Goal: Task Accomplishment & Management: Use online tool/utility

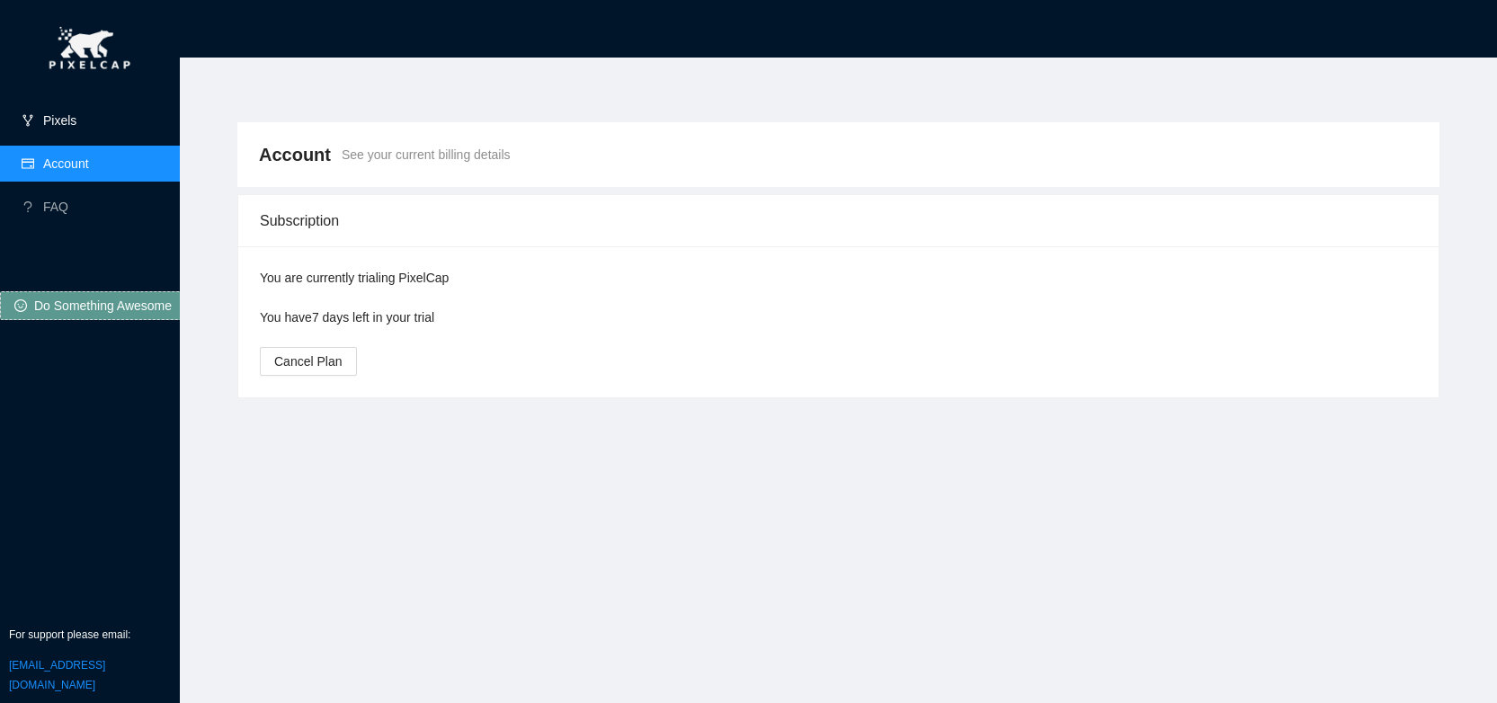
click at [67, 126] on link "Pixels" at bounding box center [59, 120] width 33 height 14
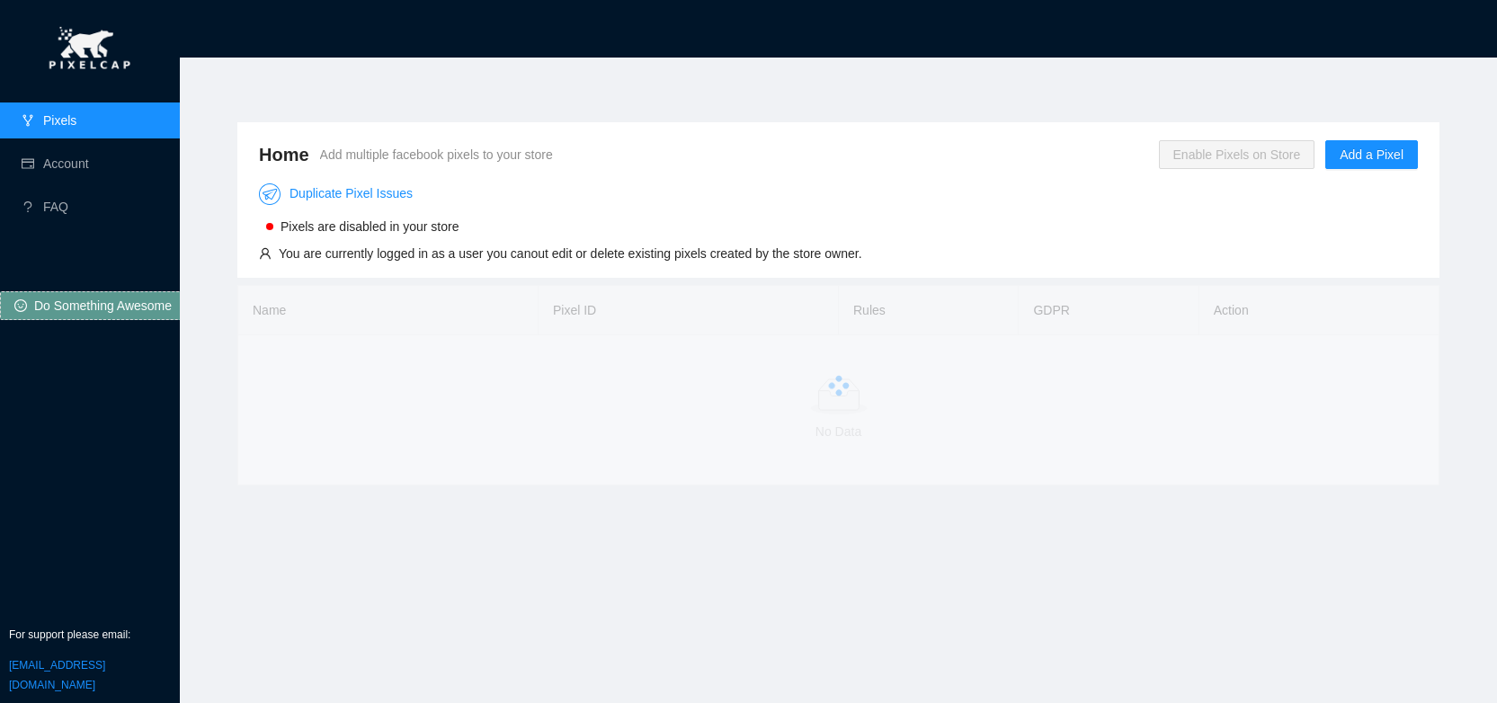
click at [1234, 159] on span "Enable Pixels on Store" at bounding box center [1237, 154] width 156 height 29
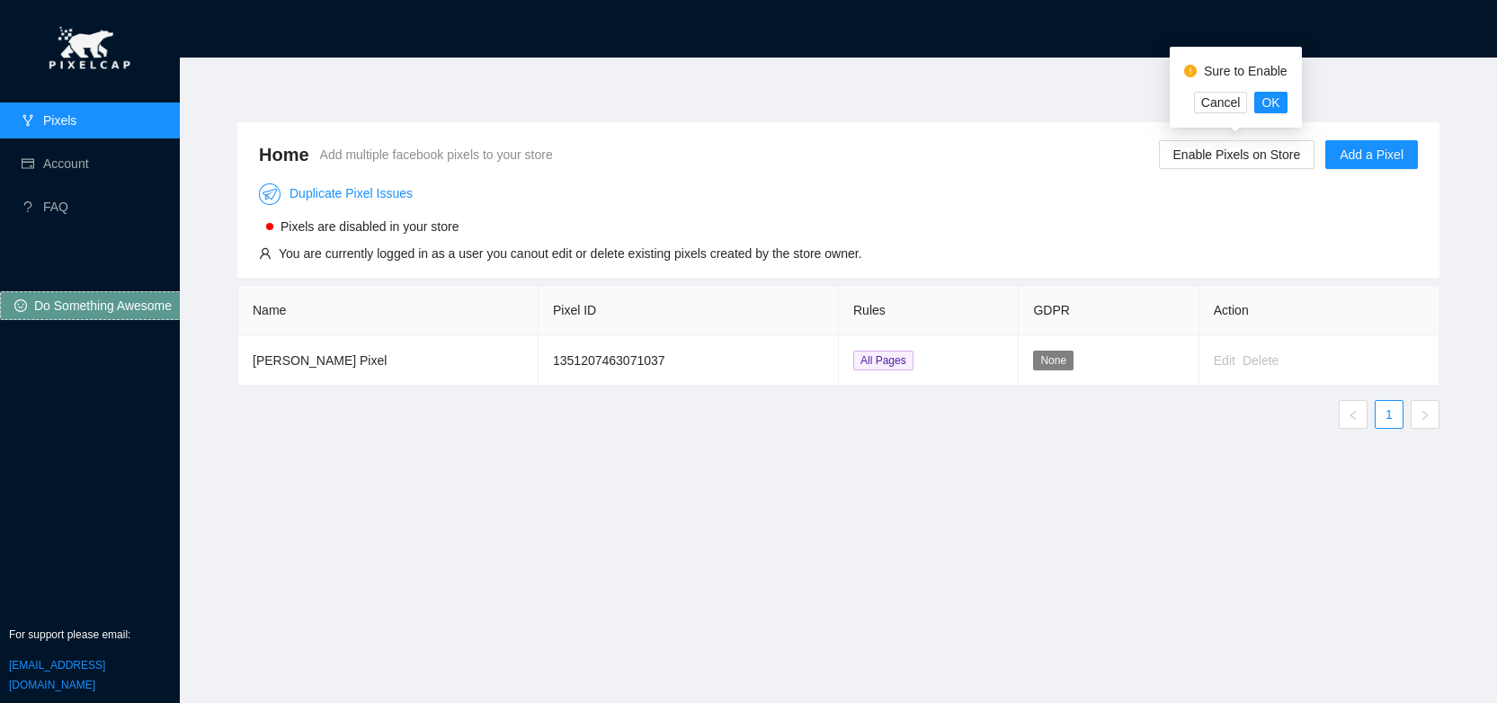
click at [1173, 204] on div "Duplicate Pixel Issues Pixels are disabled in your store You are currently logg…" at bounding box center [838, 218] width 1159 height 91
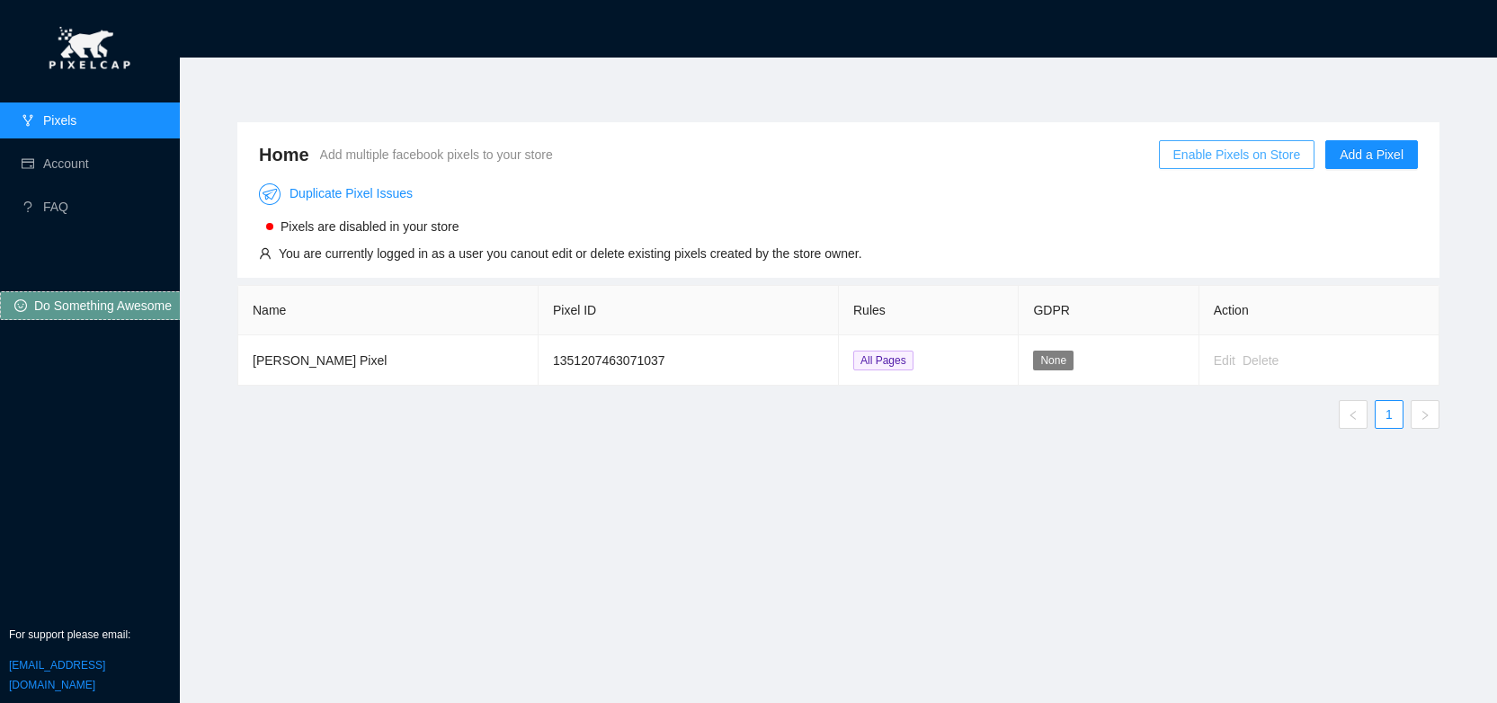
click at [1214, 159] on span "Enable Pixels on Store" at bounding box center [1237, 155] width 128 height 20
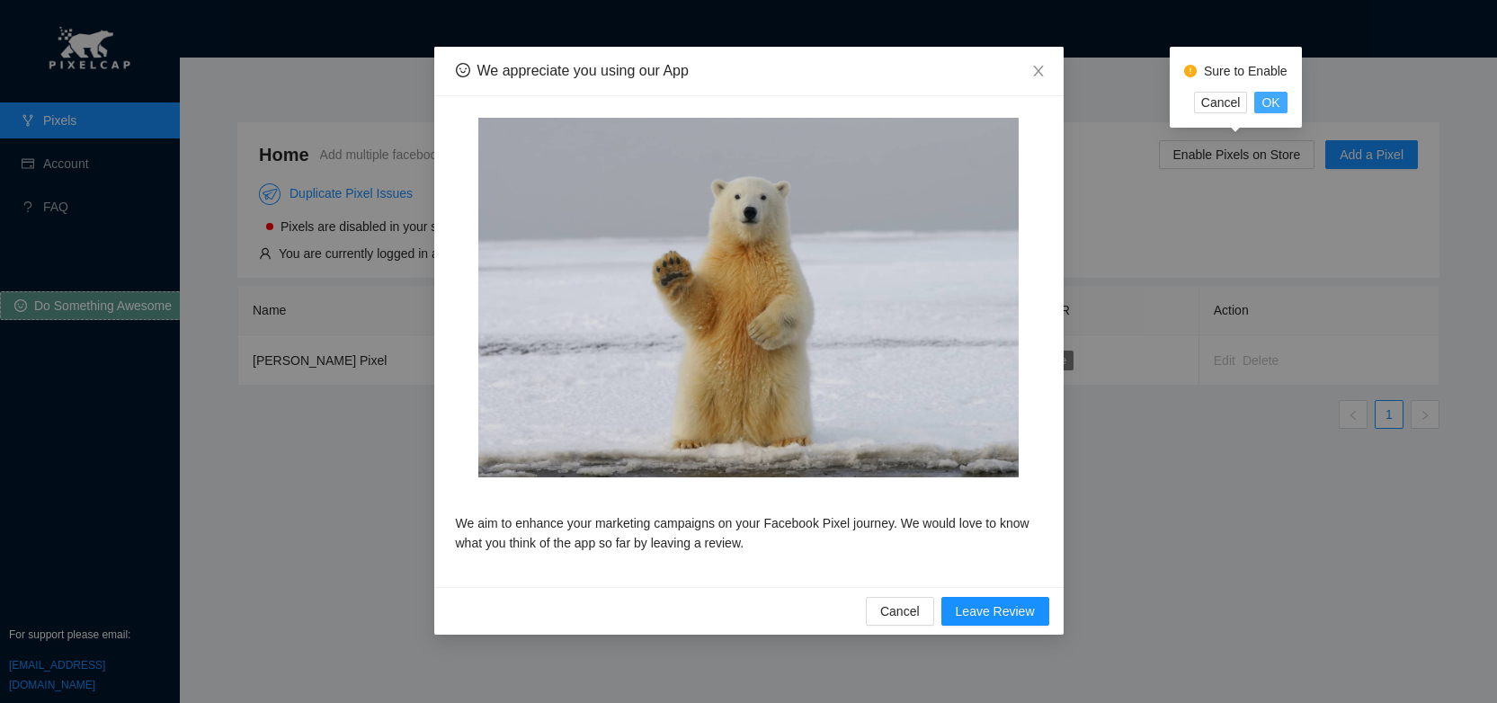
click at [1268, 101] on span "OK" at bounding box center [1270, 103] width 18 height 20
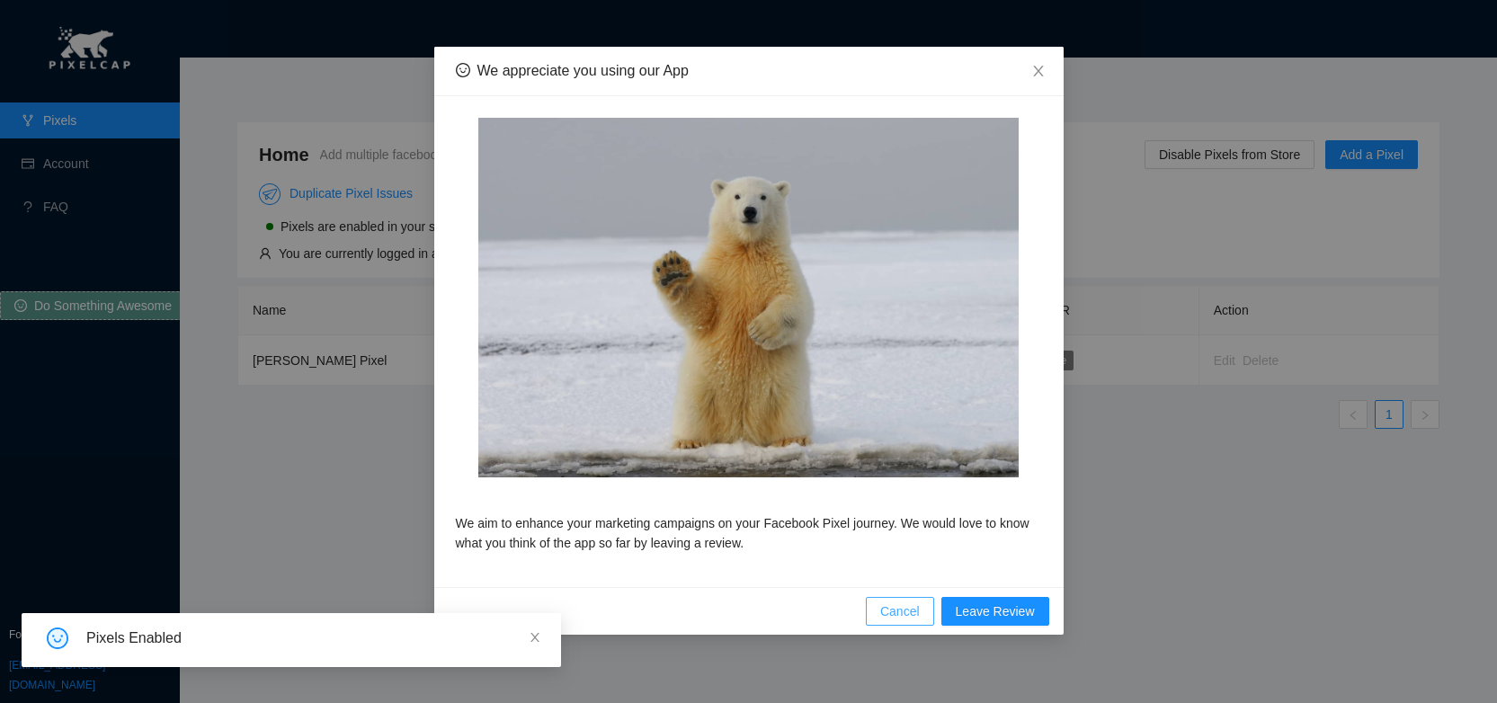
click at [907, 614] on span "Cancel" at bounding box center [900, 611] width 40 height 20
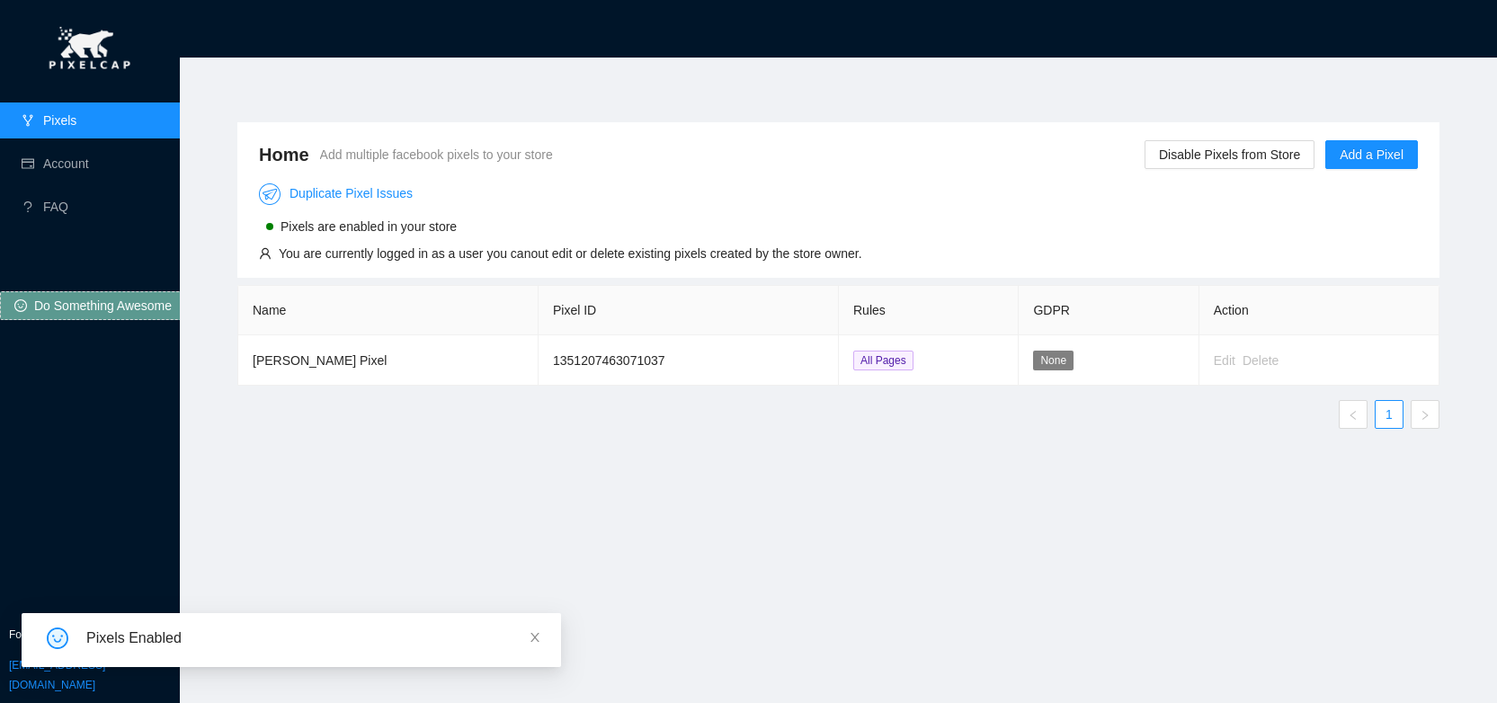
click at [706, 493] on div "Home Add multiple facebook pixels to your store Disable Pixels from Store Add a…" at bounding box center [838, 370] width 1245 height 538
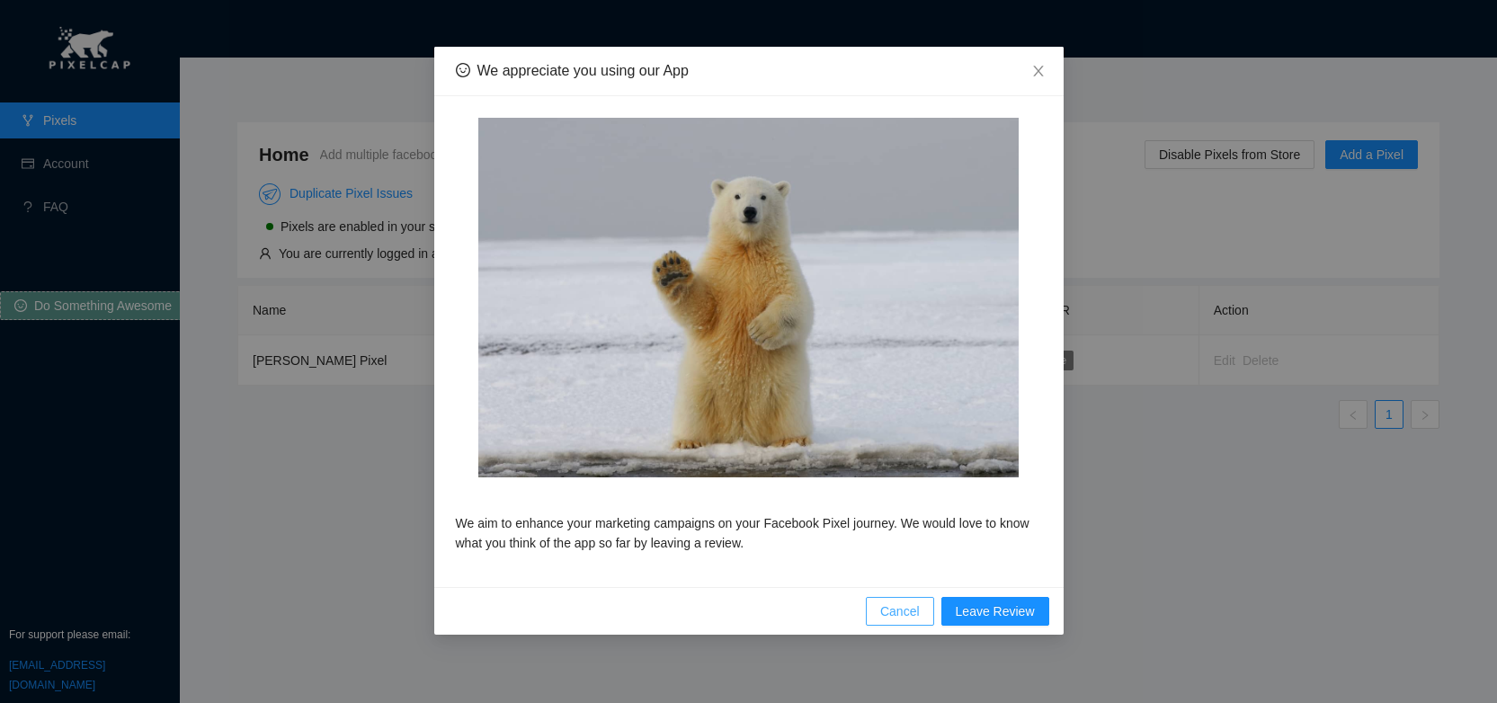
click at [900, 609] on span "Cancel" at bounding box center [900, 611] width 40 height 20
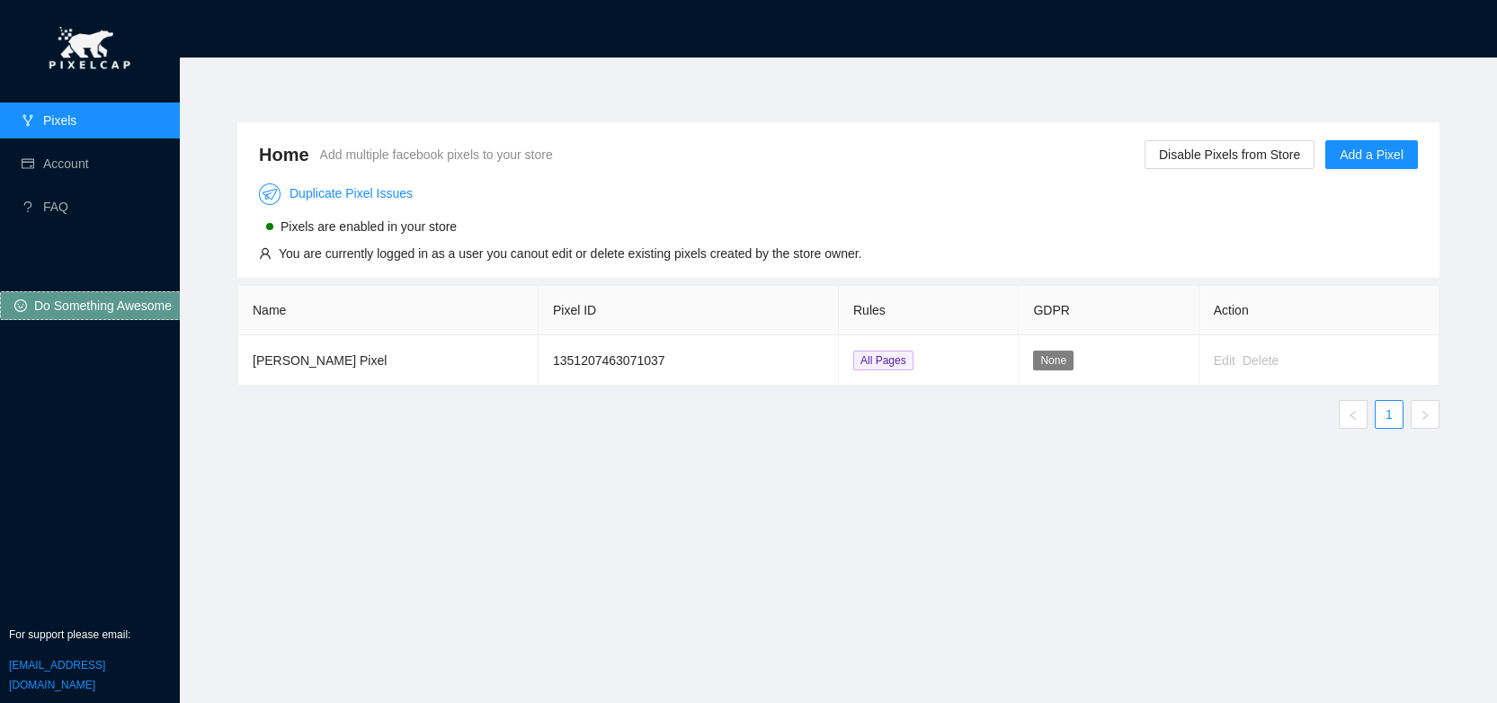
click at [769, 451] on div "Home Add multiple facebook pixels to your store Disable Pixels from Store Add a…" at bounding box center [838, 370] width 1245 height 538
click at [1051, 355] on span "None" at bounding box center [1053, 361] width 40 height 20
click at [1220, 358] on div "Edit" at bounding box center [1225, 361] width 22 height 20
click at [1220, 359] on div "Edit" at bounding box center [1225, 361] width 22 height 20
drag, startPoint x: 343, startPoint y: 228, endPoint x: 467, endPoint y: 227, distance: 123.2
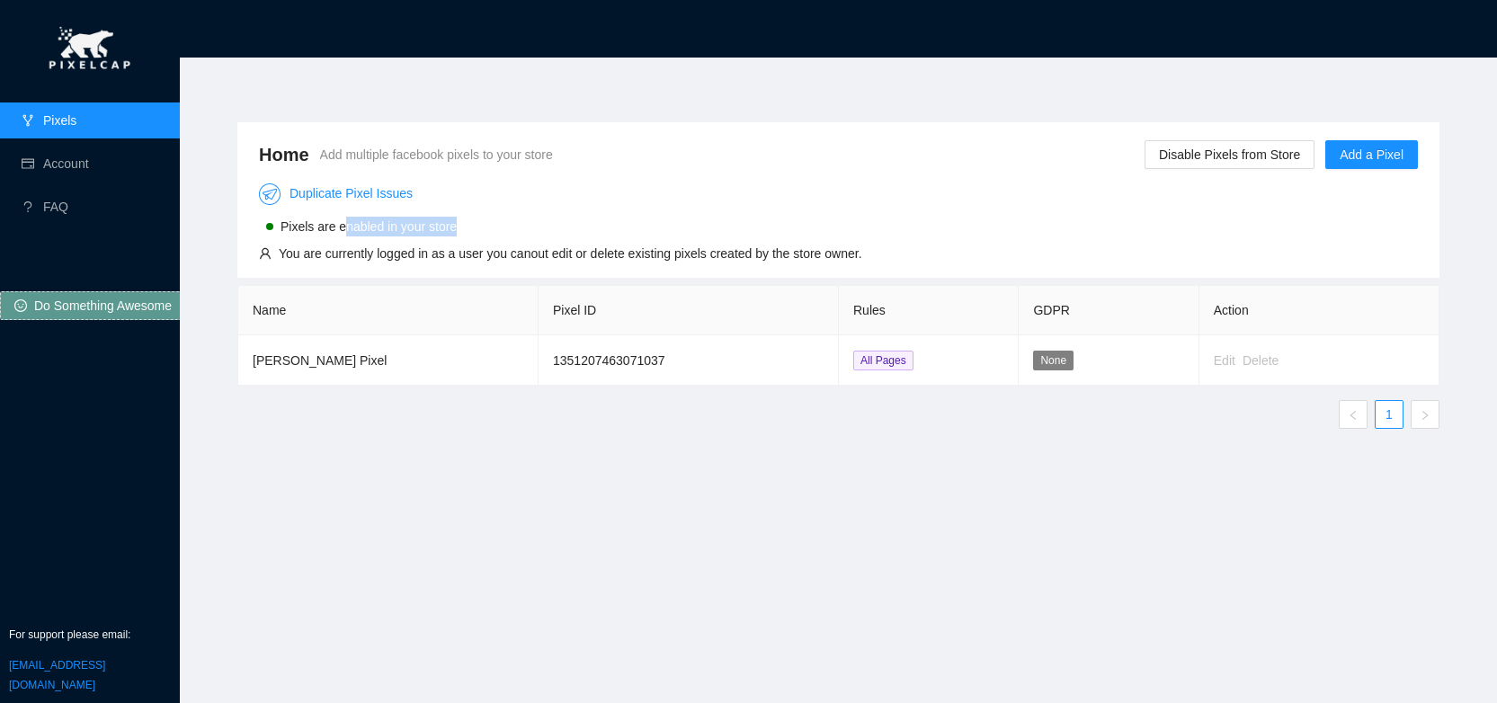
click at [467, 227] on div "Pixels are enabled in your store" at bounding box center [560, 224] width 603 height 24
drag, startPoint x: 377, startPoint y: 259, endPoint x: 519, endPoint y: 262, distance: 142.1
click at [519, 262] on div "You are currently logged in as a user you canout edit or delete existing pixels…" at bounding box center [570, 254] width 583 height 20
click at [550, 255] on div "You are currently logged in as a user you canout edit or delete existing pixels…" at bounding box center [570, 254] width 583 height 20
drag, startPoint x: 489, startPoint y: 257, endPoint x: 585, endPoint y: 258, distance: 96.2
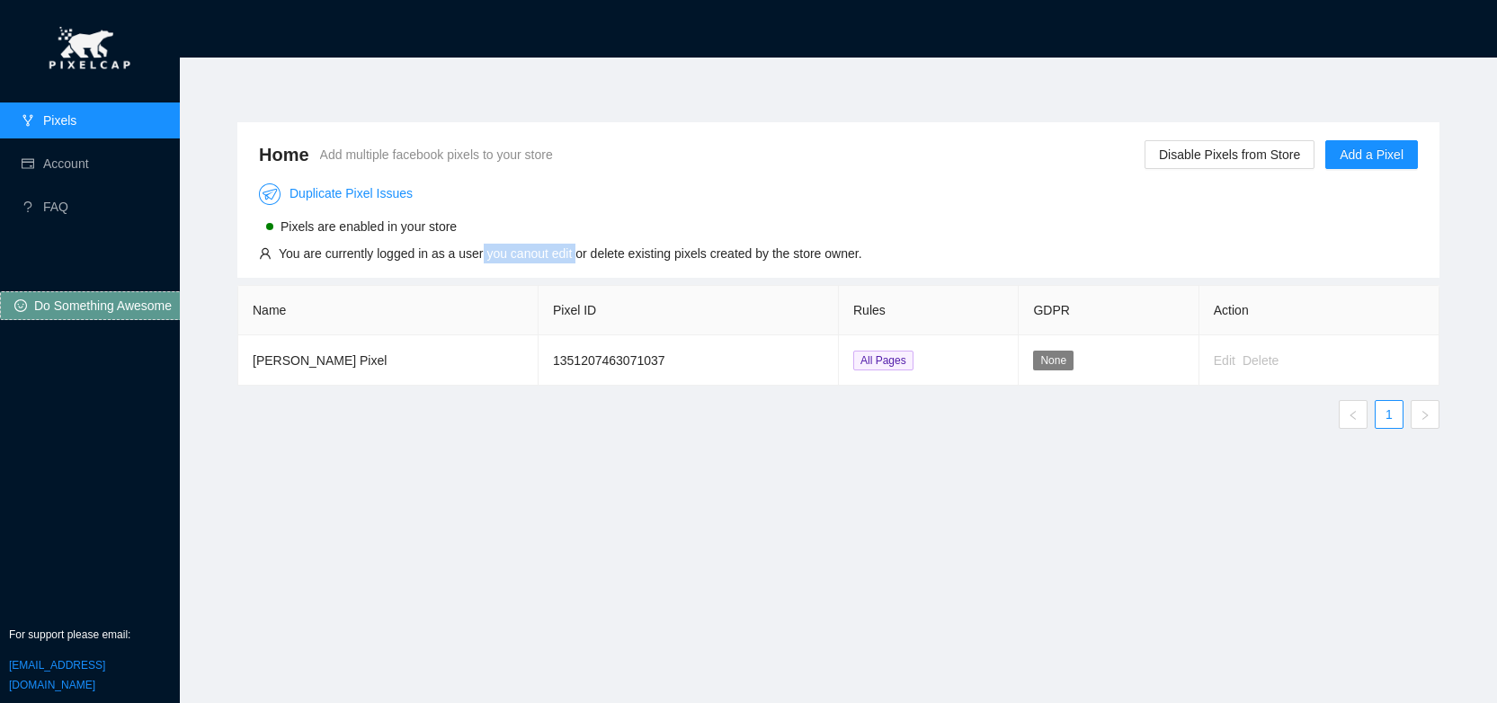
click at [585, 258] on div "You are currently logged in as a user you canout edit or delete existing pixels…" at bounding box center [570, 254] width 583 height 20
click at [354, 193] on link "Duplicate Pixel Issues" at bounding box center [336, 193] width 154 height 14
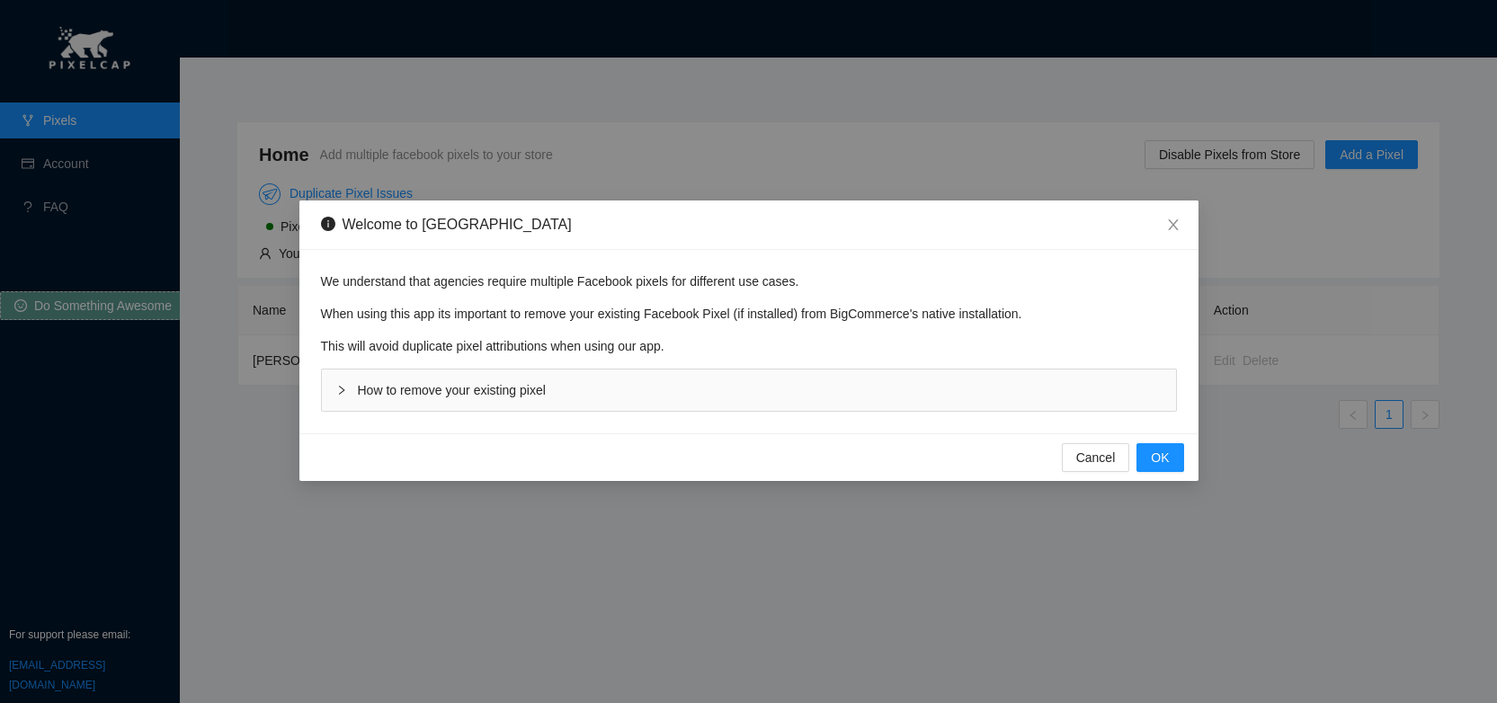
click at [425, 383] on span "How to remove your existing pixel" at bounding box center [452, 390] width 188 height 14
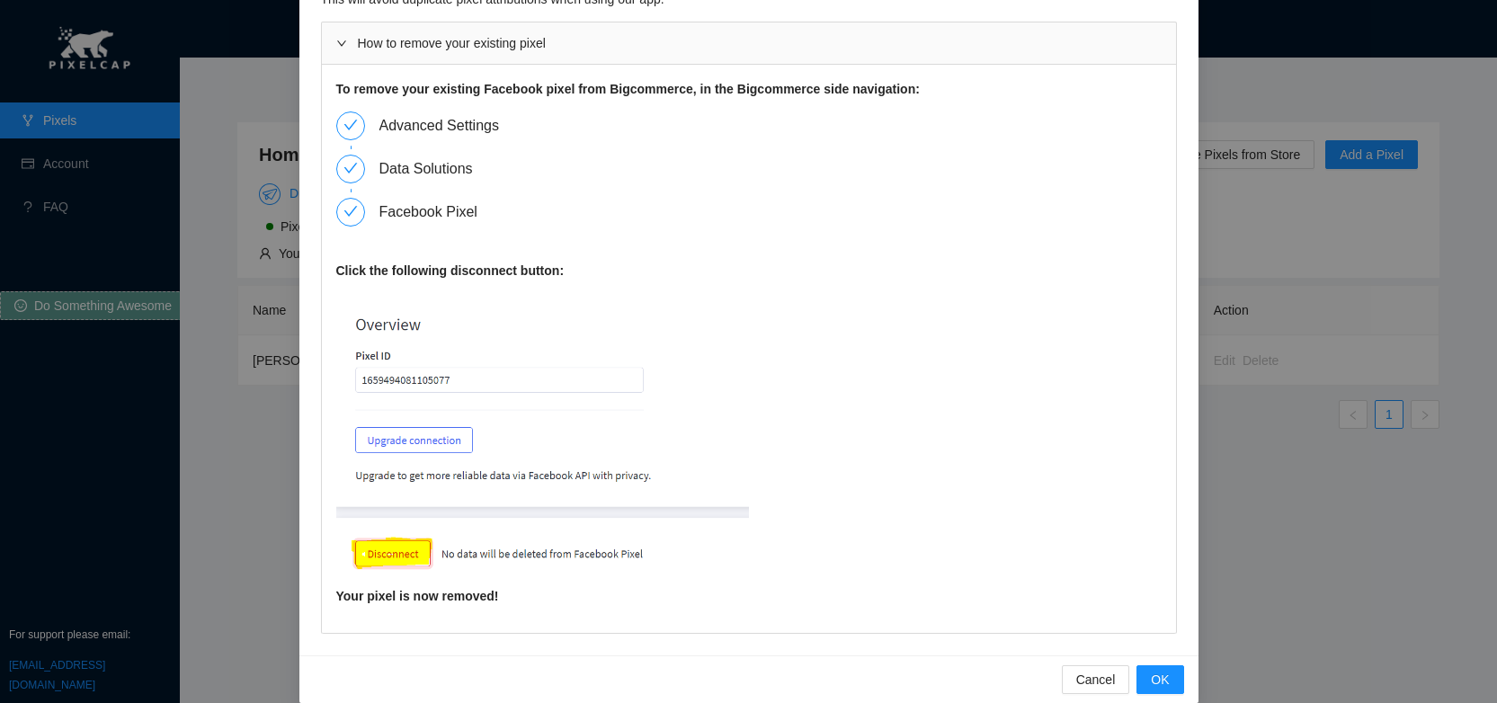
scroll to position [168, 0]
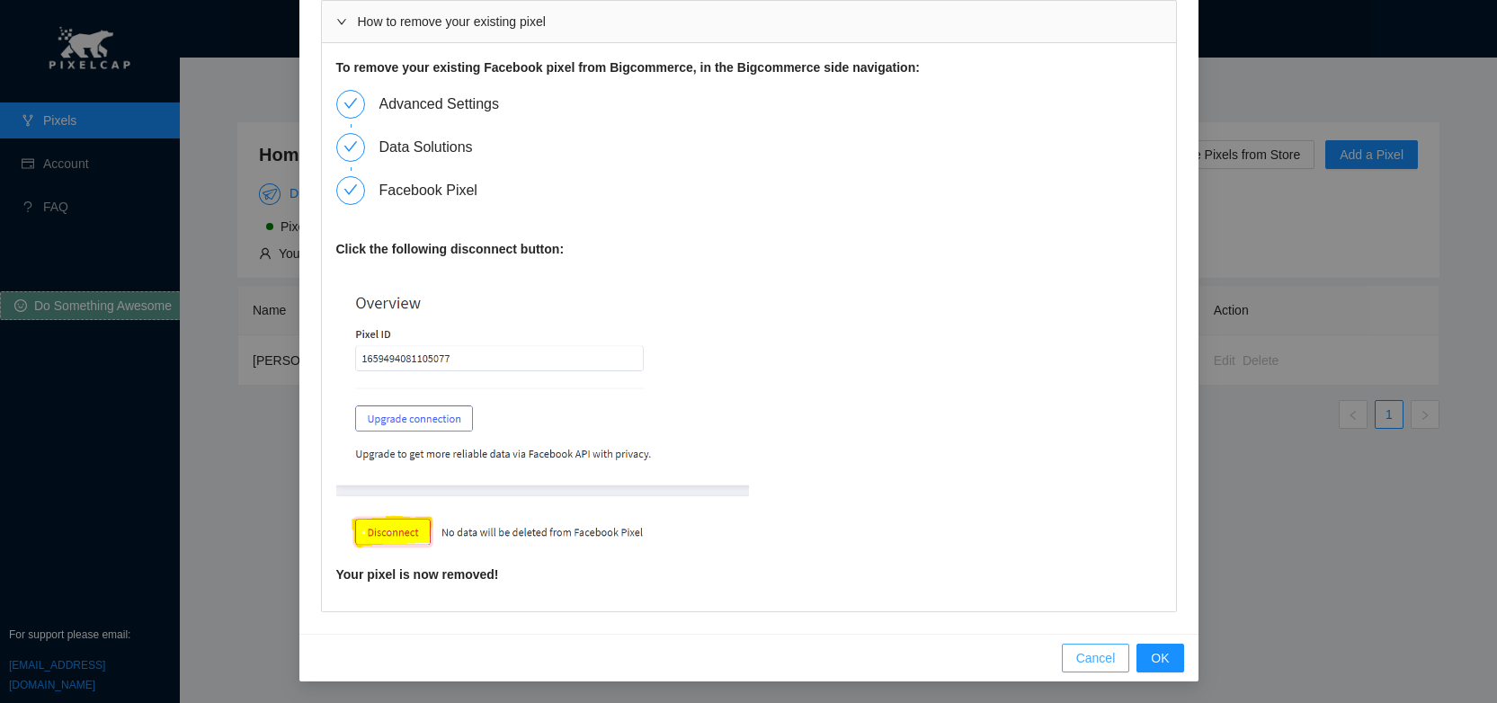
click at [1080, 650] on span "Cancel" at bounding box center [1096, 658] width 40 height 20
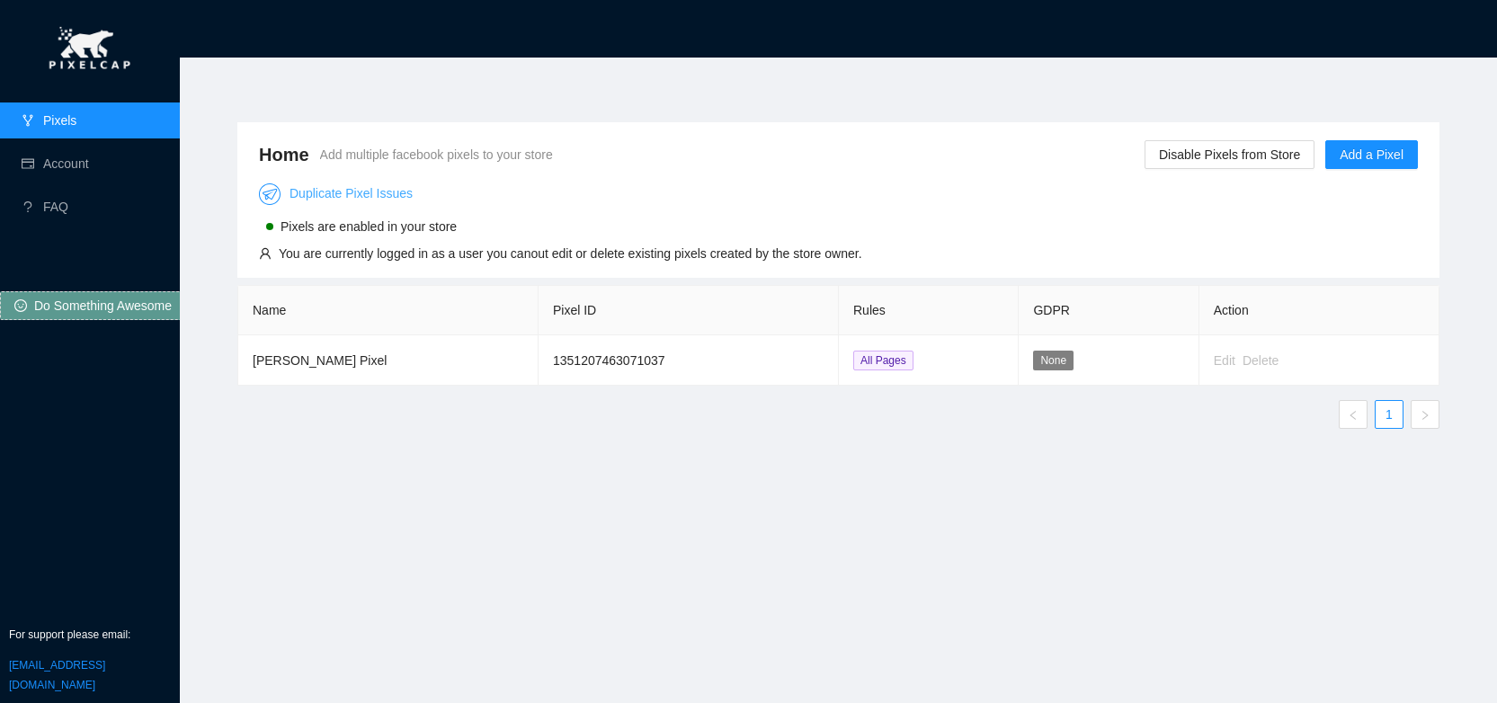
click at [395, 195] on link "Duplicate Pixel Issues" at bounding box center [336, 193] width 154 height 14
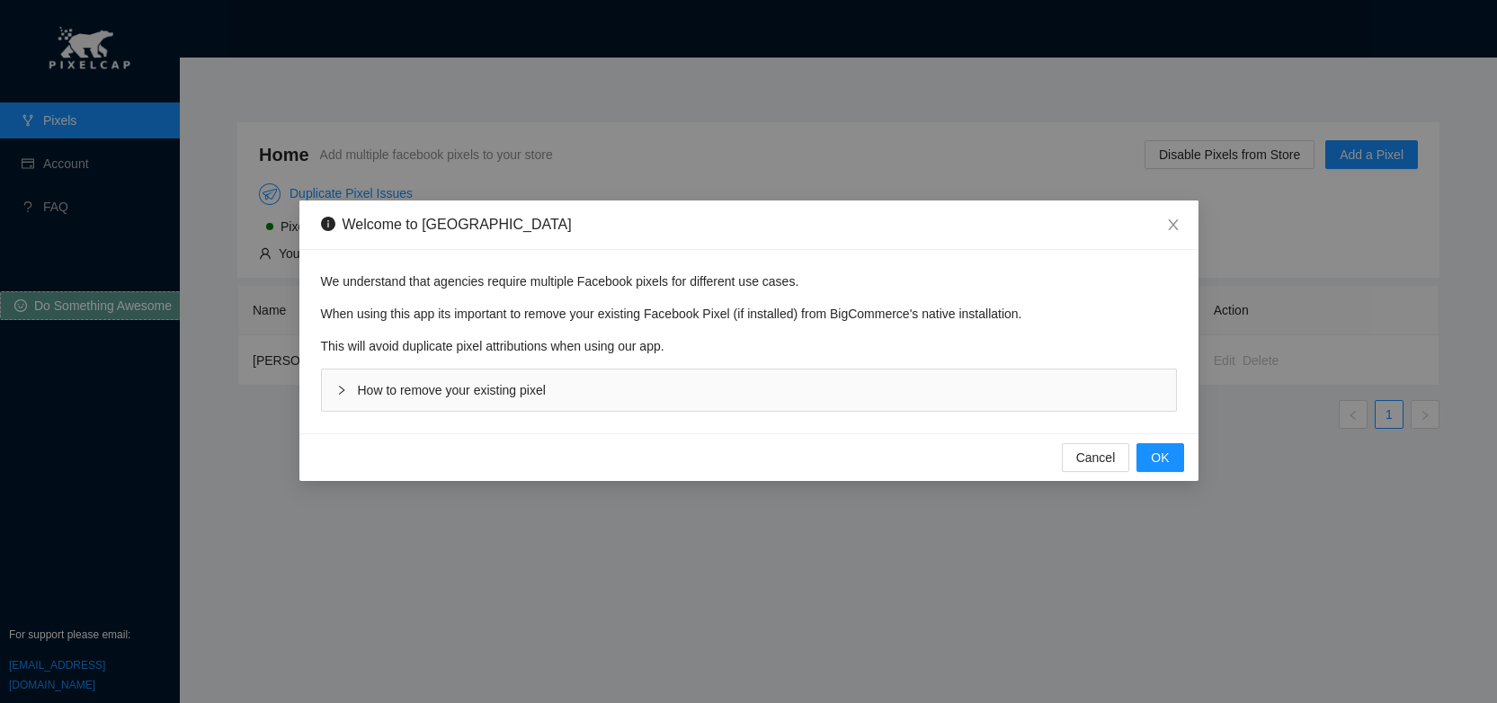
drag, startPoint x: 387, startPoint y: 369, endPoint x: 387, endPoint y: 387, distance: 17.1
click at [387, 369] on div "How to remove your existing pixel" at bounding box center [749, 389] width 854 height 41
click at [386, 393] on span "How to remove your existing pixel" at bounding box center [452, 390] width 188 height 14
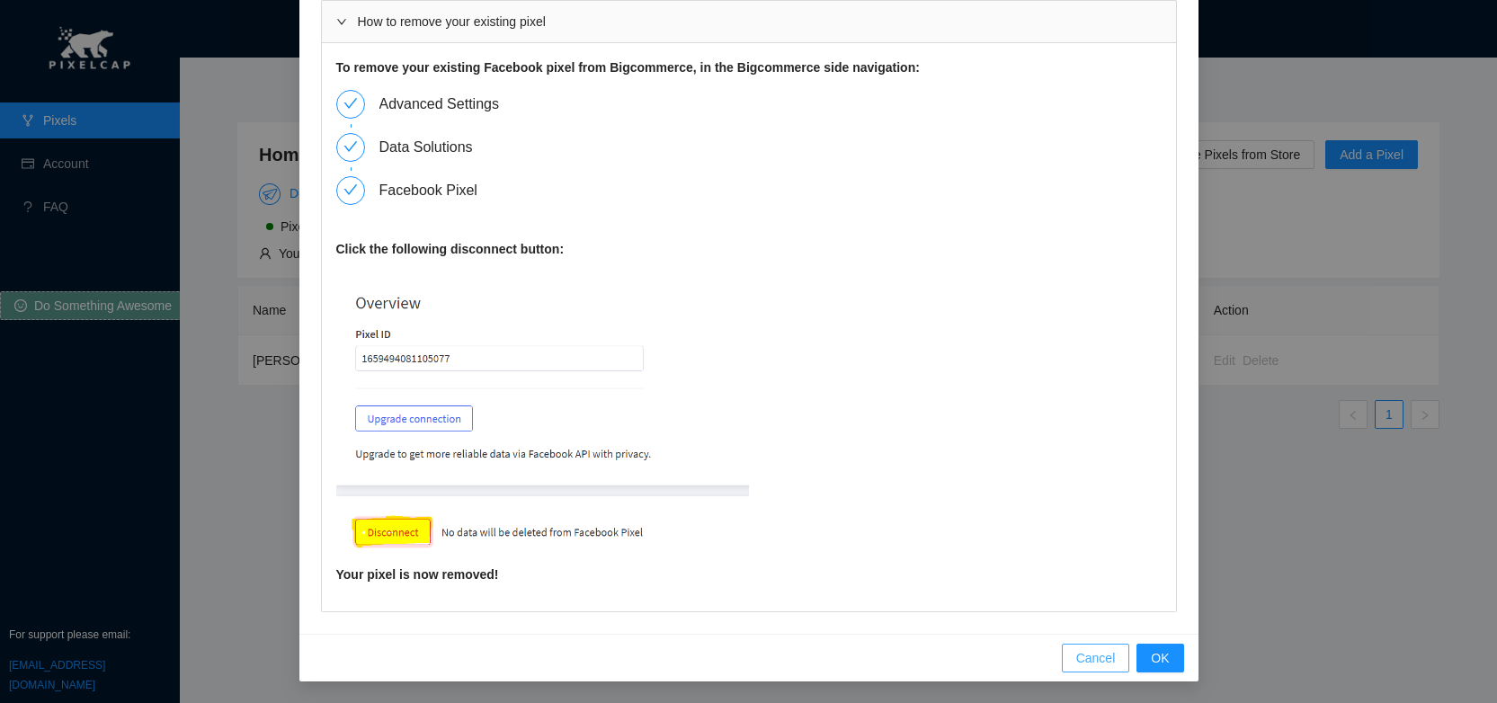
click at [1082, 665] on span "Cancel" at bounding box center [1096, 658] width 40 height 20
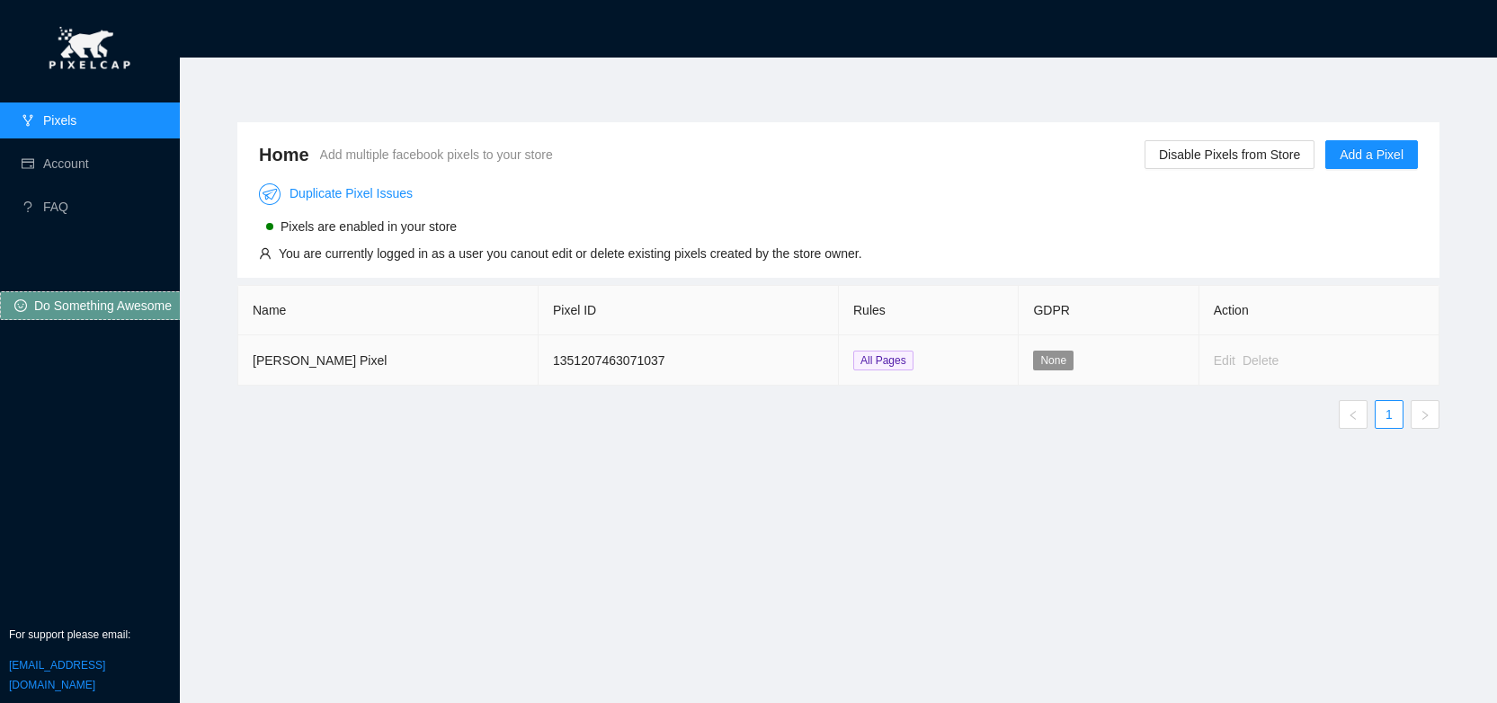
click at [1063, 357] on span "None" at bounding box center [1053, 361] width 40 height 20
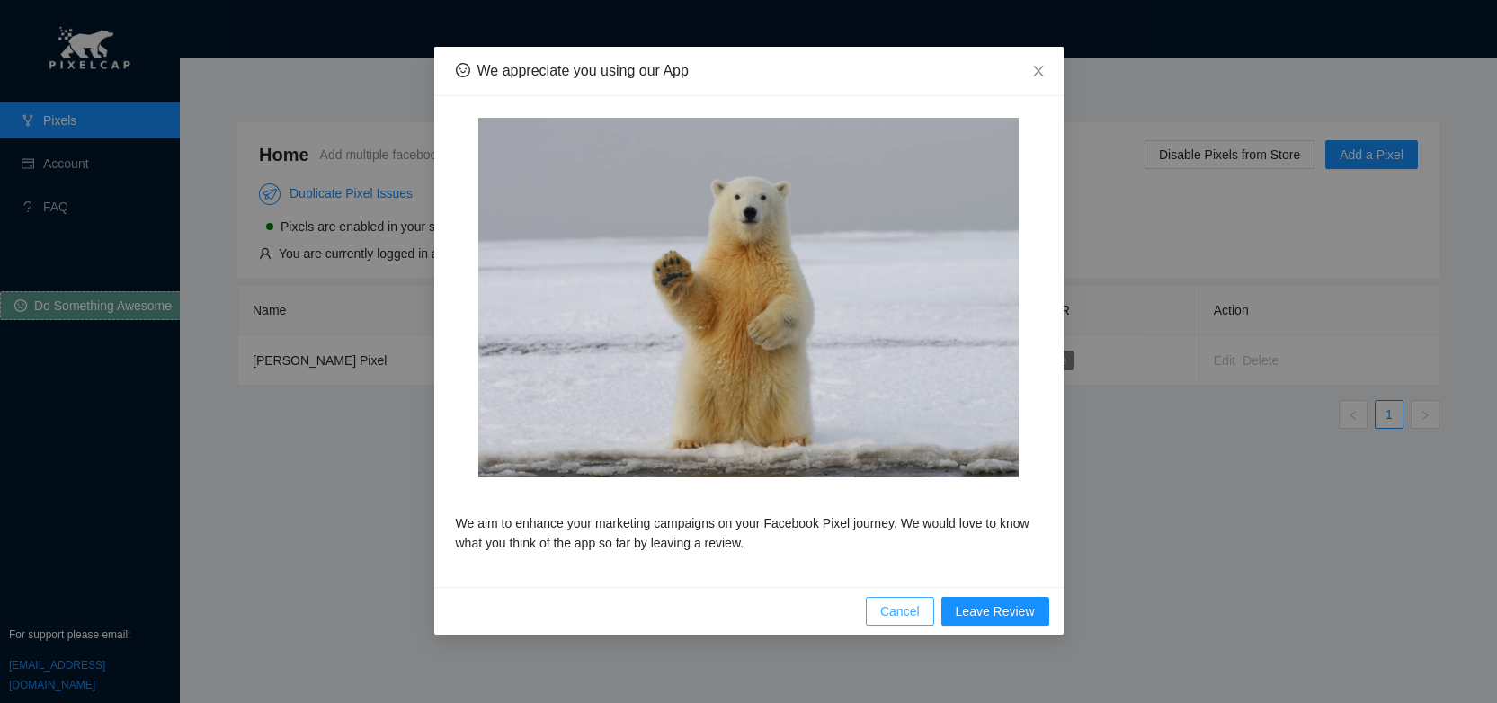
click at [895, 613] on span "Cancel" at bounding box center [900, 611] width 40 height 20
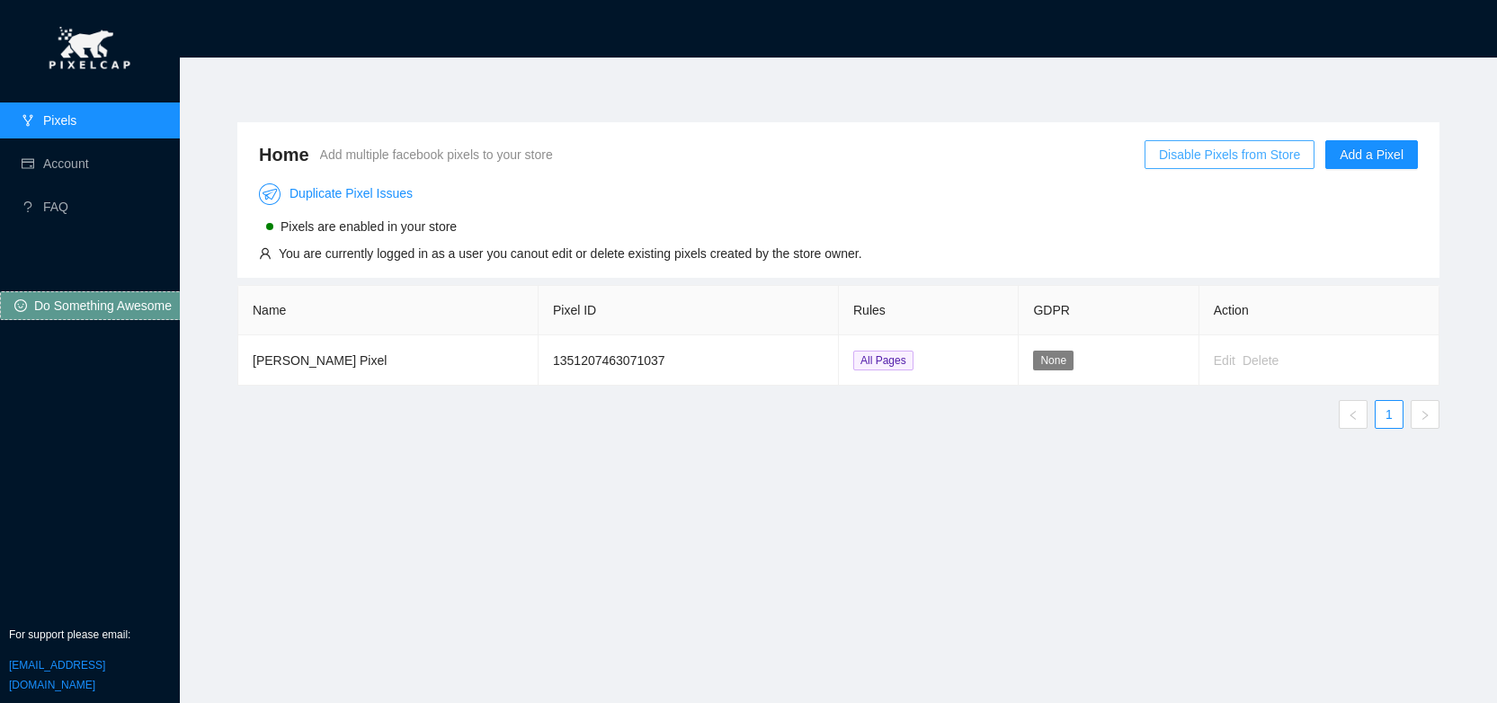
click at [1247, 158] on span "Disable Pixels from Store" at bounding box center [1229, 155] width 141 height 20
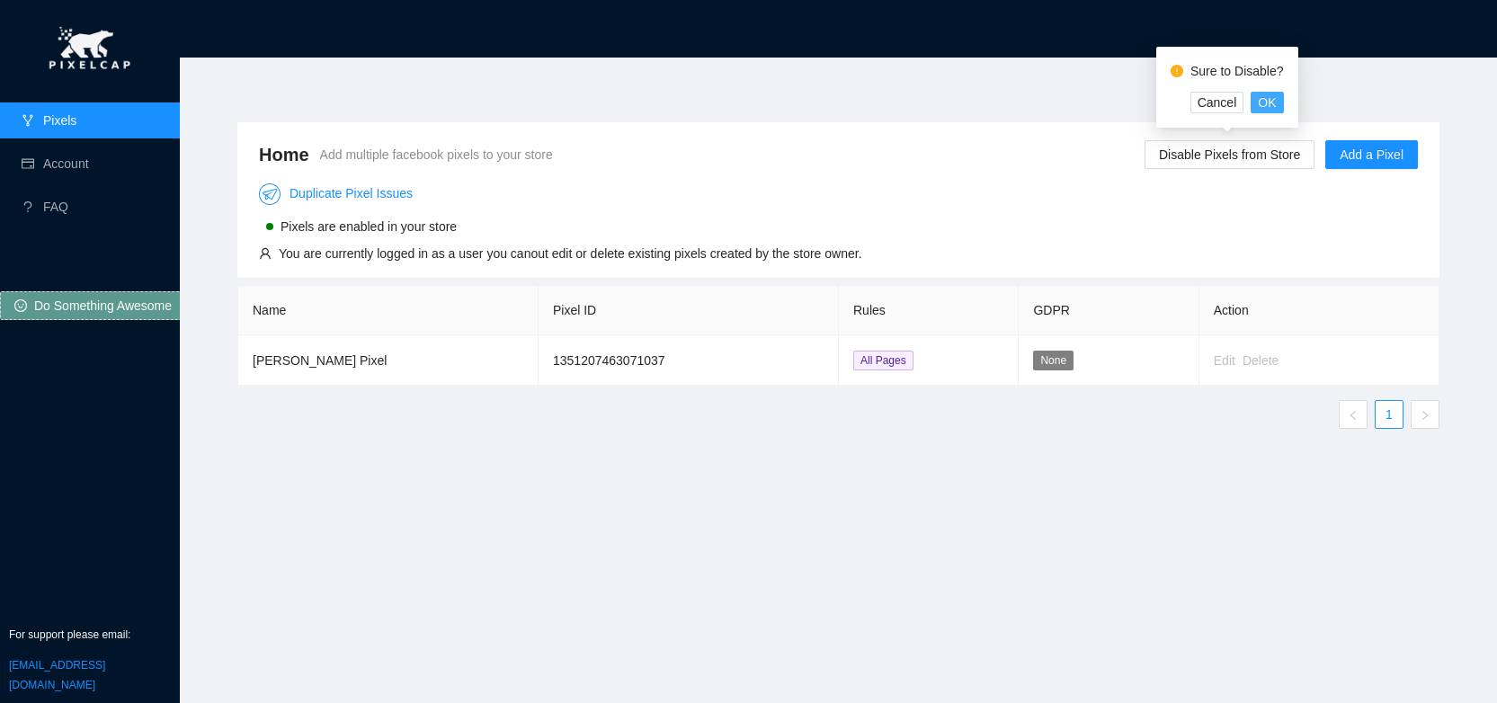
click at [1263, 101] on span "OK" at bounding box center [1267, 103] width 18 height 20
click at [1227, 360] on div "Edit" at bounding box center [1225, 361] width 22 height 20
click at [645, 359] on td "1351207463071037" at bounding box center [688, 360] width 300 height 50
click at [1223, 364] on div "Edit" at bounding box center [1225, 361] width 22 height 20
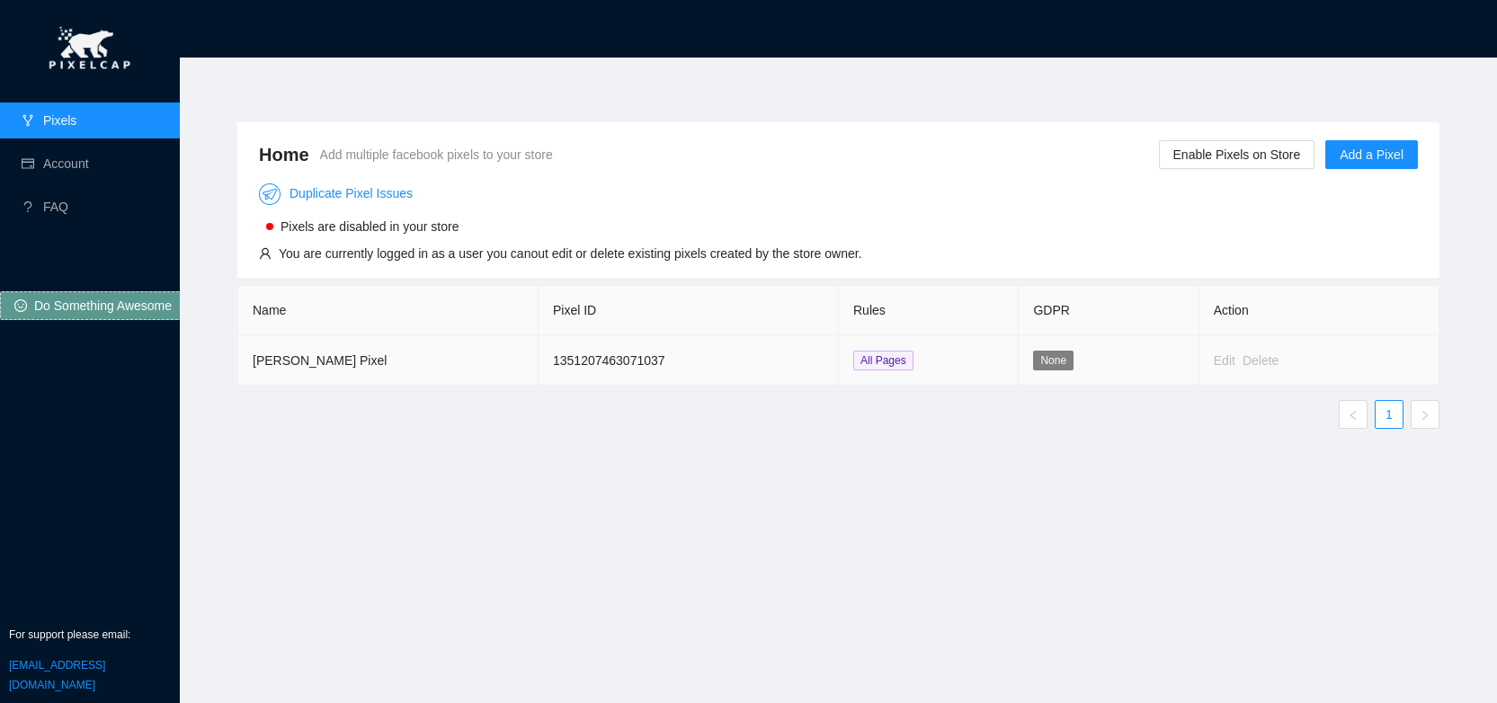
click at [1223, 364] on div "Edit" at bounding box center [1225, 361] width 22 height 20
click at [662, 366] on td "1351207463071037" at bounding box center [688, 360] width 300 height 50
click at [243, 360] on td "[PERSON_NAME] Pixel" at bounding box center [388, 360] width 300 height 50
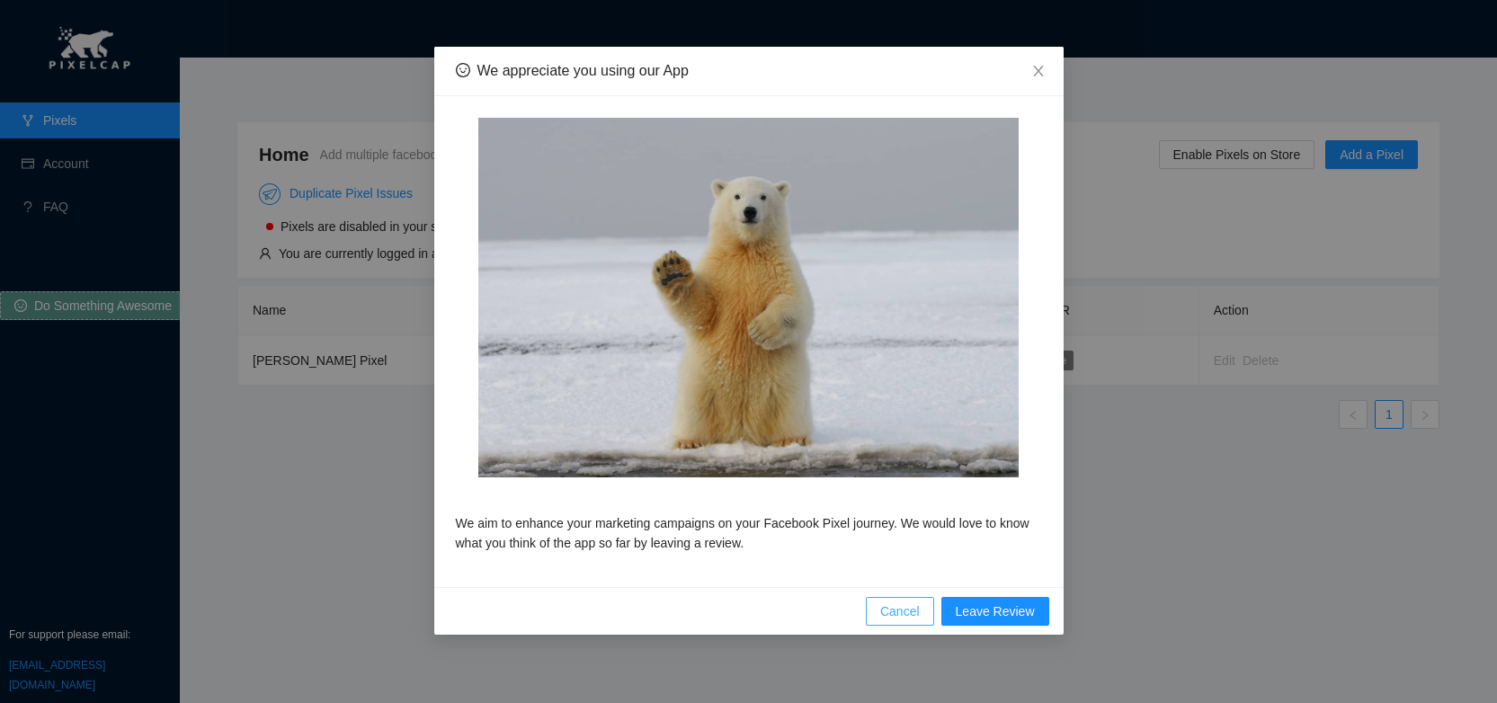
click at [913, 613] on span "Cancel" at bounding box center [900, 611] width 40 height 20
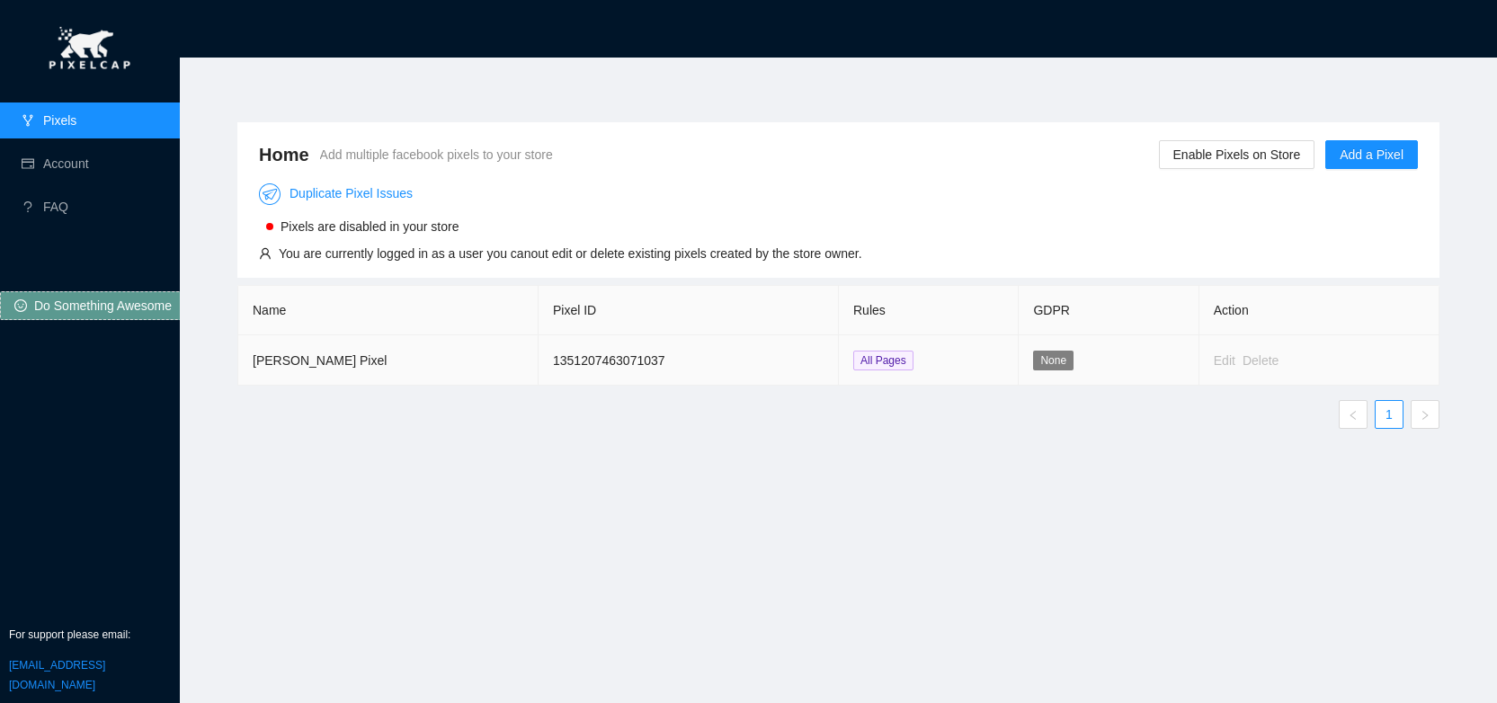
click at [1223, 360] on div "Edit" at bounding box center [1225, 361] width 22 height 20
click at [1260, 359] on div "Delete" at bounding box center [1260, 361] width 36 height 20
click at [891, 363] on span "All Pages" at bounding box center [883, 361] width 60 height 20
click at [671, 358] on td "1351207463071037" at bounding box center [688, 360] width 300 height 50
drag, startPoint x: 671, startPoint y: 358, endPoint x: 657, endPoint y: 358, distance: 13.5
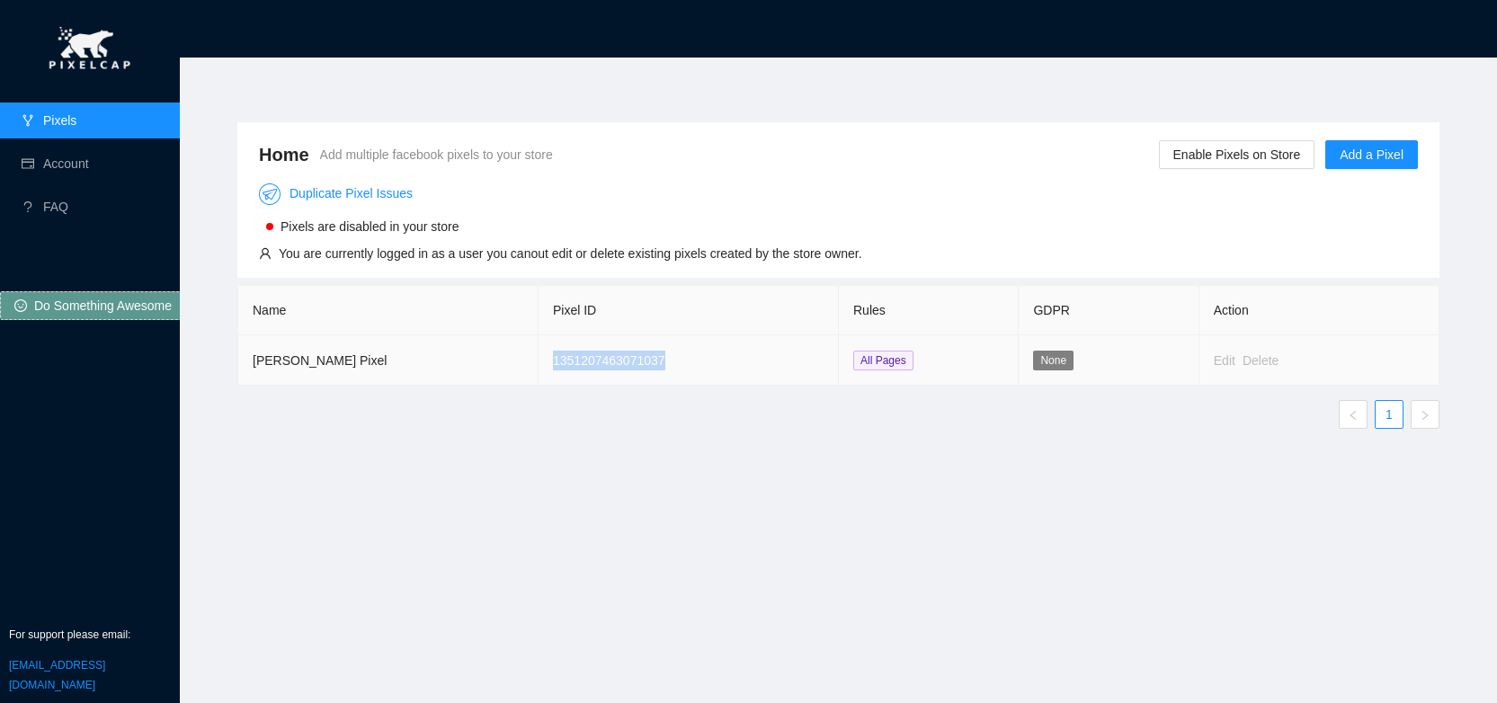
click at [671, 358] on td "1351207463071037" at bounding box center [688, 360] width 300 height 50
drag, startPoint x: 285, startPoint y: 252, endPoint x: 561, endPoint y: 254, distance: 276.0
click at [561, 254] on div "You are currently logged in as a user you canout edit or delete existing pixels…" at bounding box center [570, 254] width 583 height 20
click at [682, 251] on div "You are currently logged in as a user you canout edit or delete existing pixels…" at bounding box center [570, 254] width 583 height 20
click at [771, 252] on div "You are currently logged in as a user you canout edit or delete existing pixels…" at bounding box center [570, 254] width 583 height 20
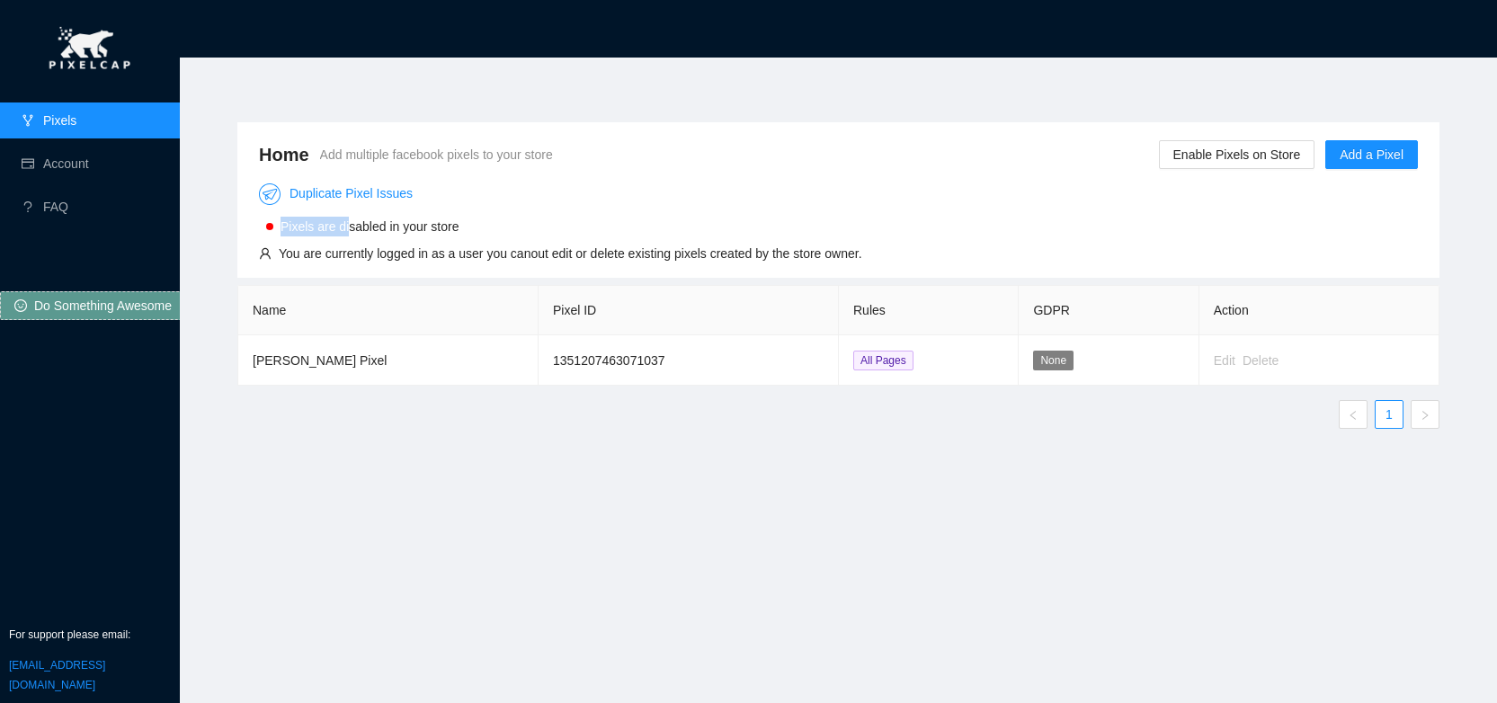
drag, startPoint x: 351, startPoint y: 224, endPoint x: 335, endPoint y: 202, distance: 26.4
click at [343, 215] on div "Pixels are disabled in your store" at bounding box center [560, 224] width 603 height 24
click at [293, 230] on span "Pixels are disabled in your store" at bounding box center [369, 226] width 178 height 14
click at [268, 227] on div at bounding box center [269, 226] width 7 height 7
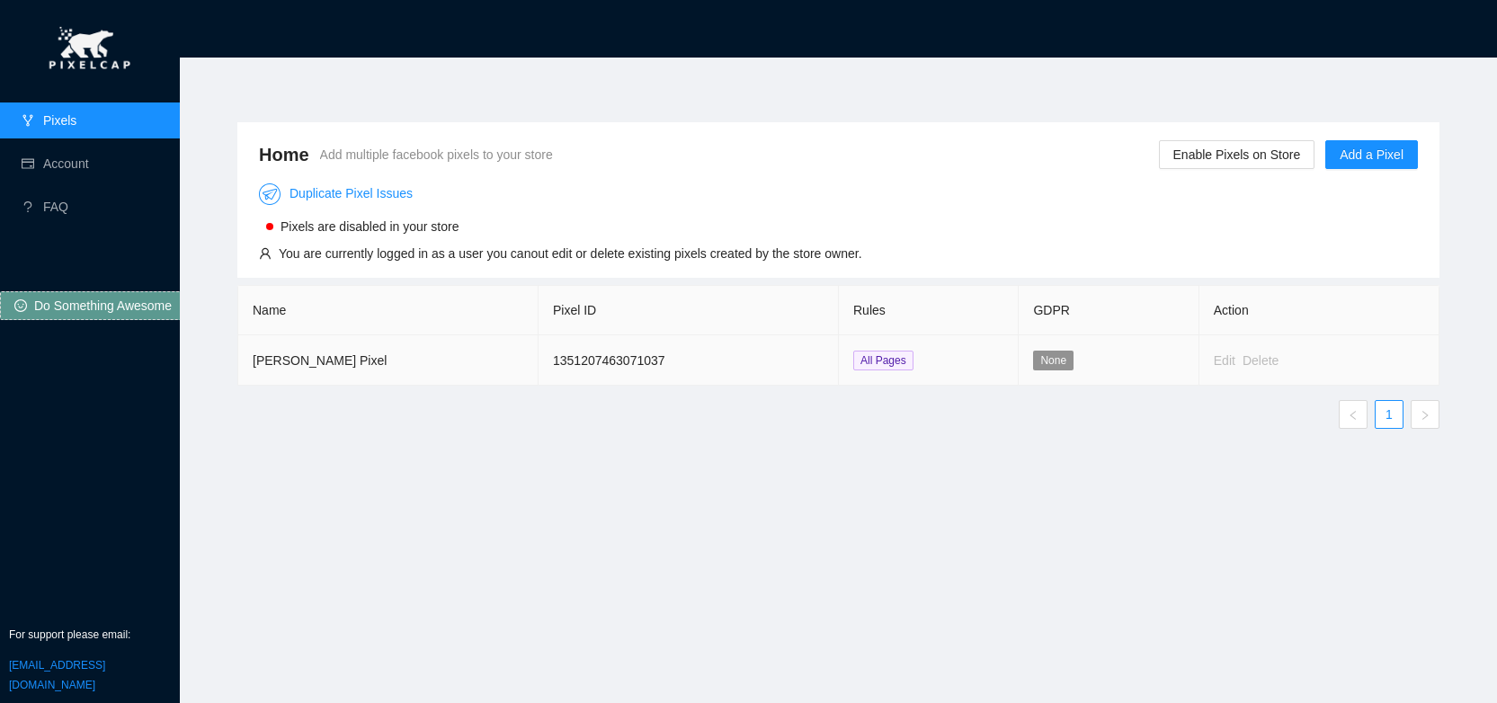
click at [1061, 357] on span "None" at bounding box center [1053, 361] width 40 height 20
click at [1255, 361] on div "Delete" at bounding box center [1260, 361] width 36 height 20
click at [1223, 360] on div "Edit" at bounding box center [1225, 361] width 22 height 20
click at [1222, 359] on div "Edit" at bounding box center [1225, 361] width 22 height 20
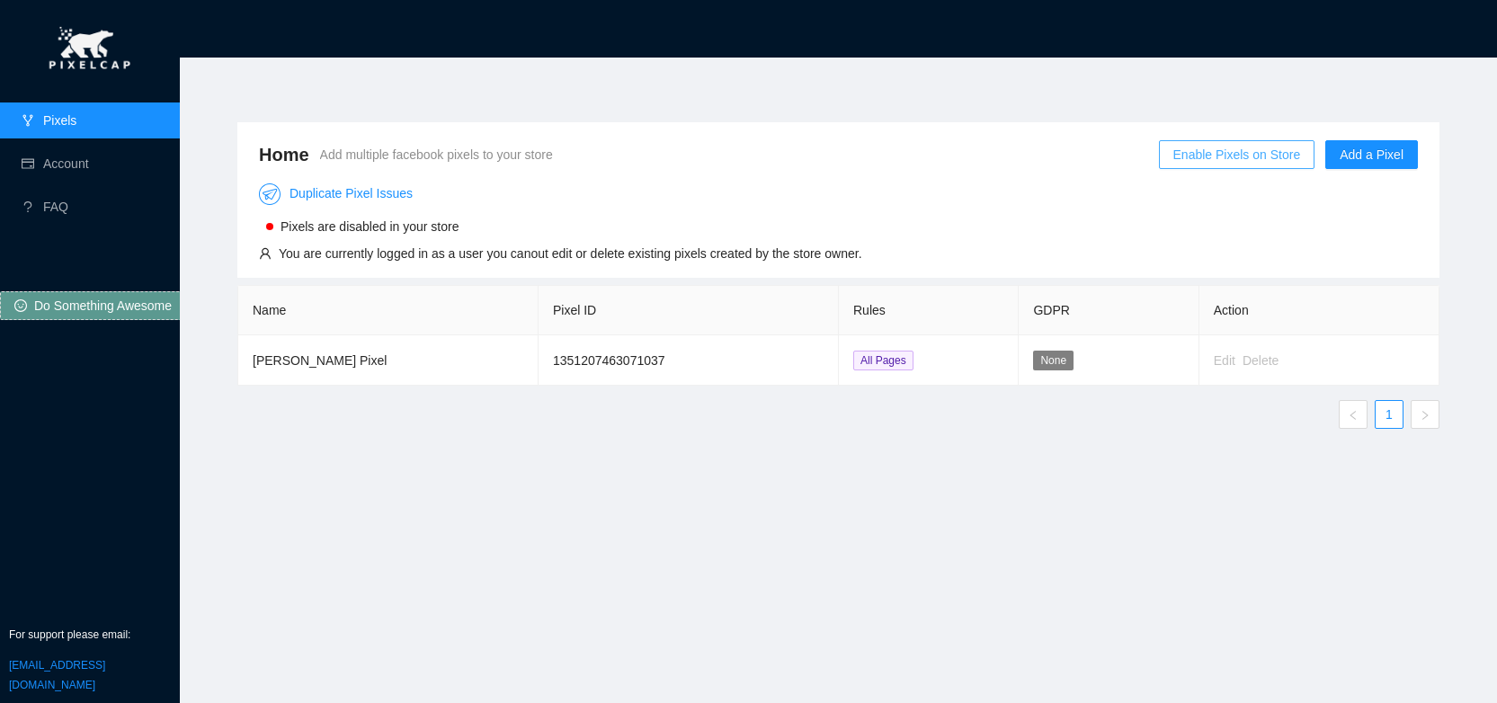
click at [1290, 164] on button "Enable Pixels on Store" at bounding box center [1237, 154] width 156 height 29
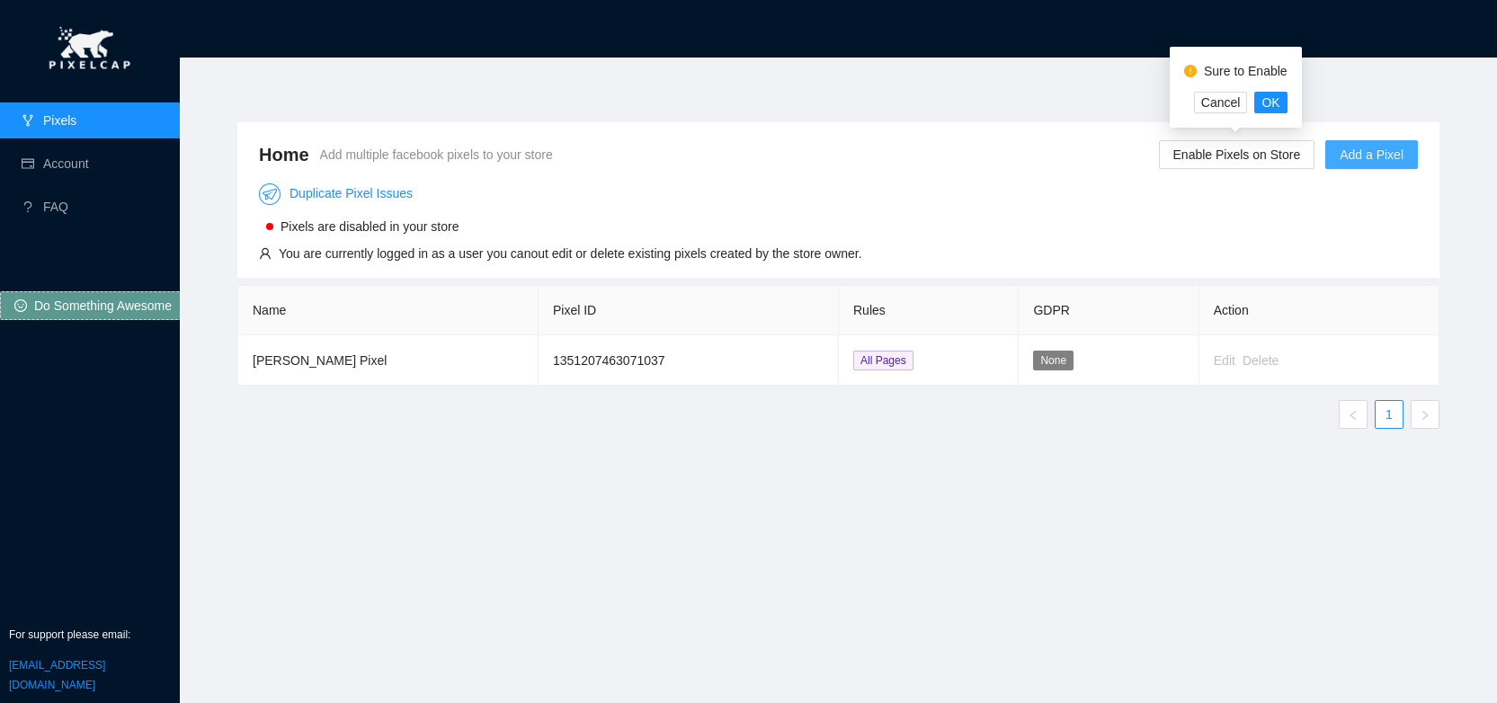
click at [1347, 156] on span "Add a Pixel" at bounding box center [1371, 155] width 64 height 20
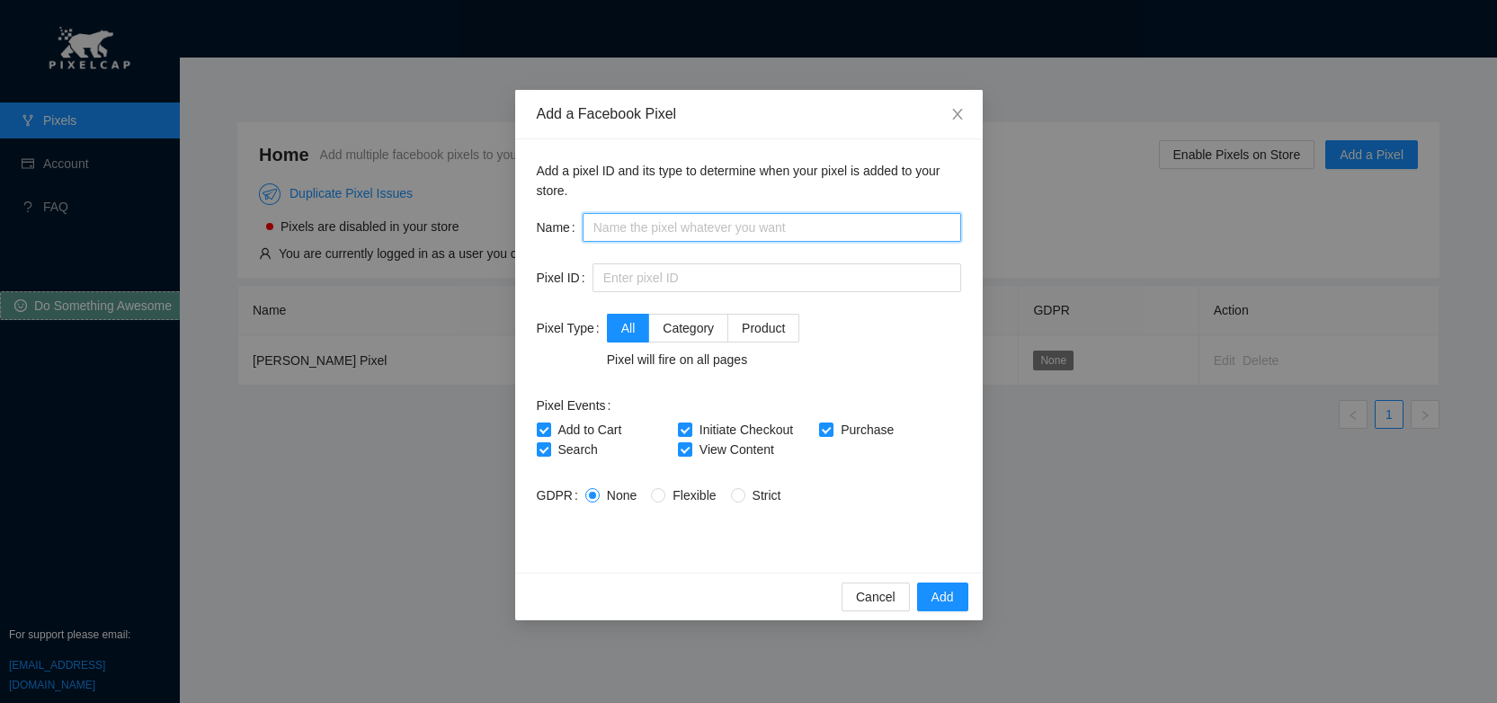
click at [653, 231] on input "text" at bounding box center [771, 227] width 378 height 29
type input "[PERSON_NAME]"
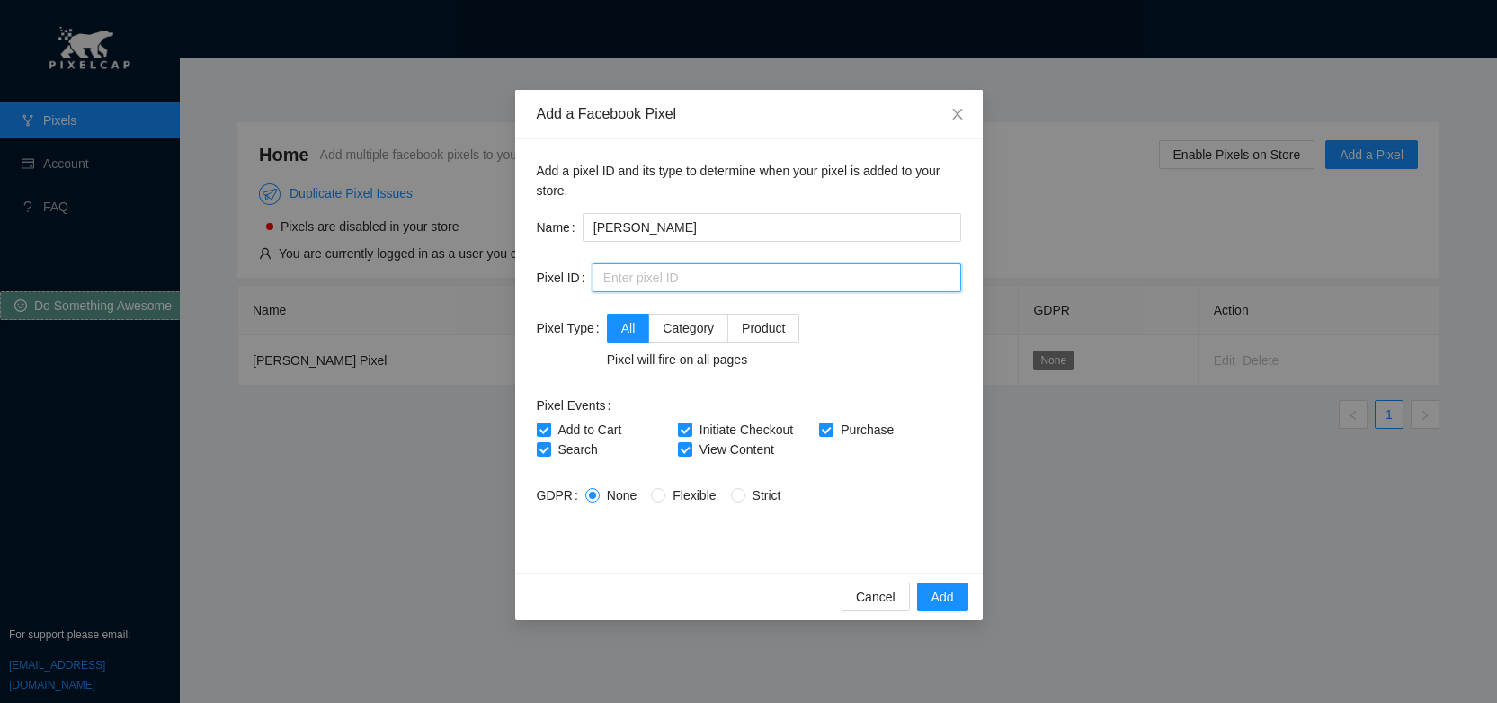
paste input "2139283329825477"
type input "2139283329825477"
click at [709, 497] on span "Flexible" at bounding box center [694, 495] width 58 height 14
click at [663, 497] on input "Flexible" at bounding box center [657, 494] width 13 height 13
radio input "true"
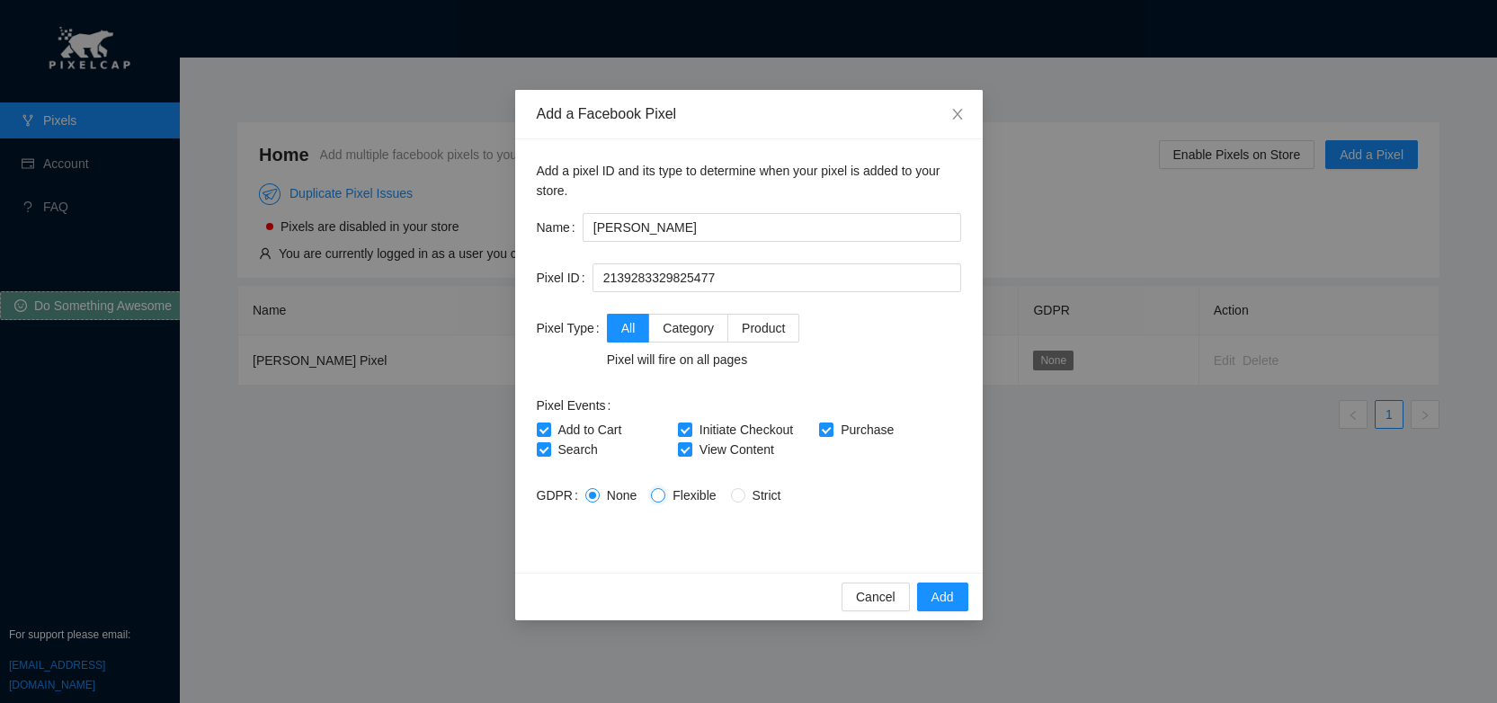
radio input "false"
drag, startPoint x: 642, startPoint y: 364, endPoint x: 755, endPoint y: 364, distance: 113.3
click at [751, 368] on div "Pixel will fire on all pages" at bounding box center [703, 360] width 193 height 20
click at [775, 336] on label "Product" at bounding box center [763, 328] width 71 height 29
click at [741, 333] on input "Product" at bounding box center [734, 326] width 13 height 13
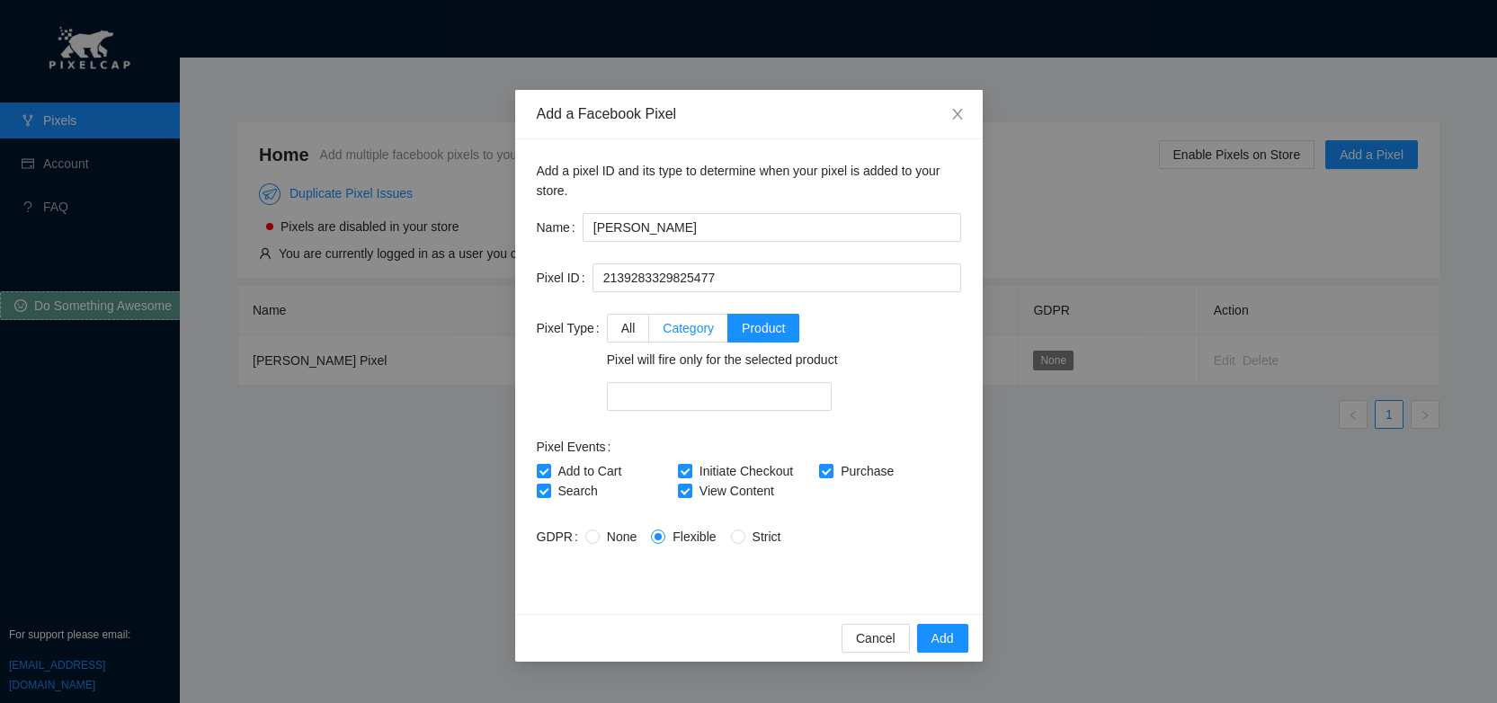
click at [689, 332] on span "Category" at bounding box center [687, 328] width 51 height 14
click at [662, 332] on input "Category" at bounding box center [655, 326] width 13 height 13
click at [641, 333] on label "All" at bounding box center [628, 328] width 43 height 29
click at [620, 333] on input "All" at bounding box center [614, 326] width 13 height 13
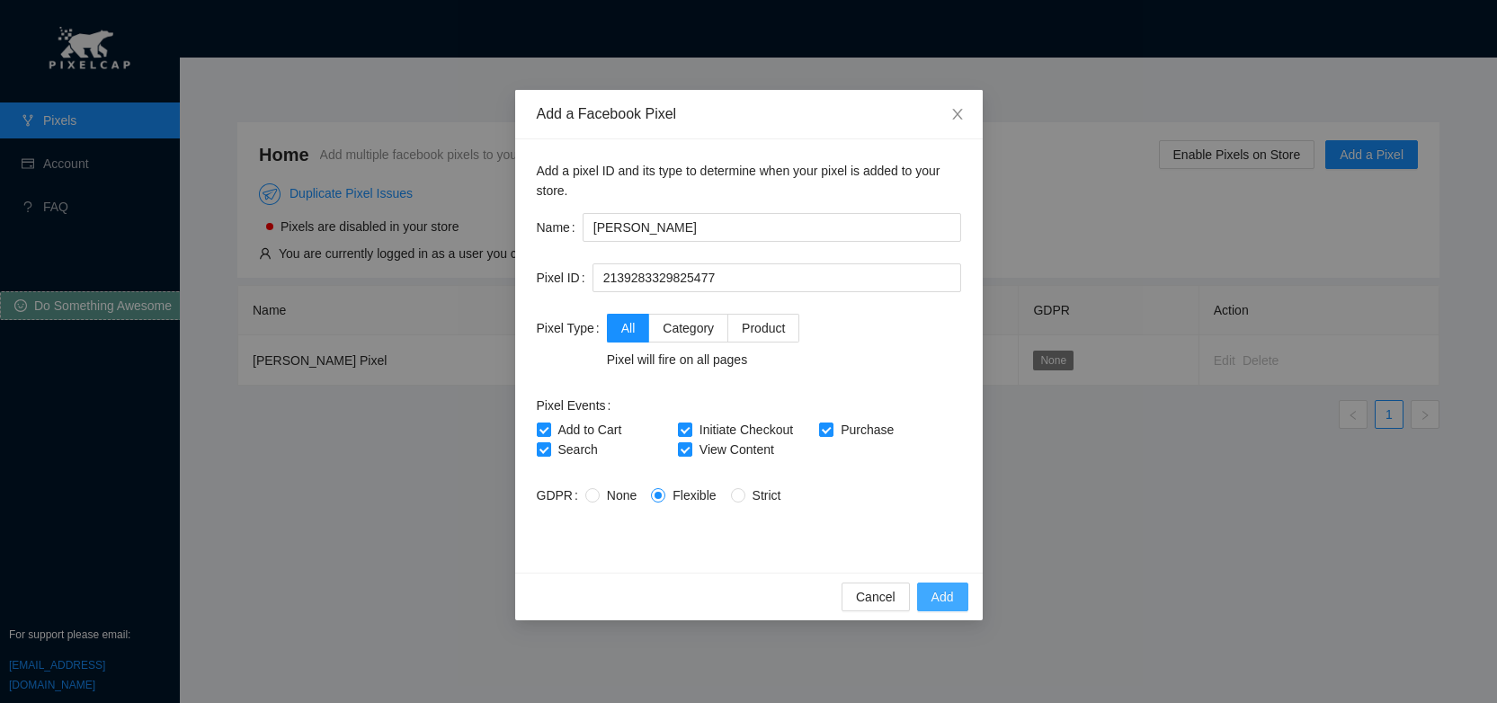
click at [949, 598] on span "Add" at bounding box center [942, 597] width 22 height 20
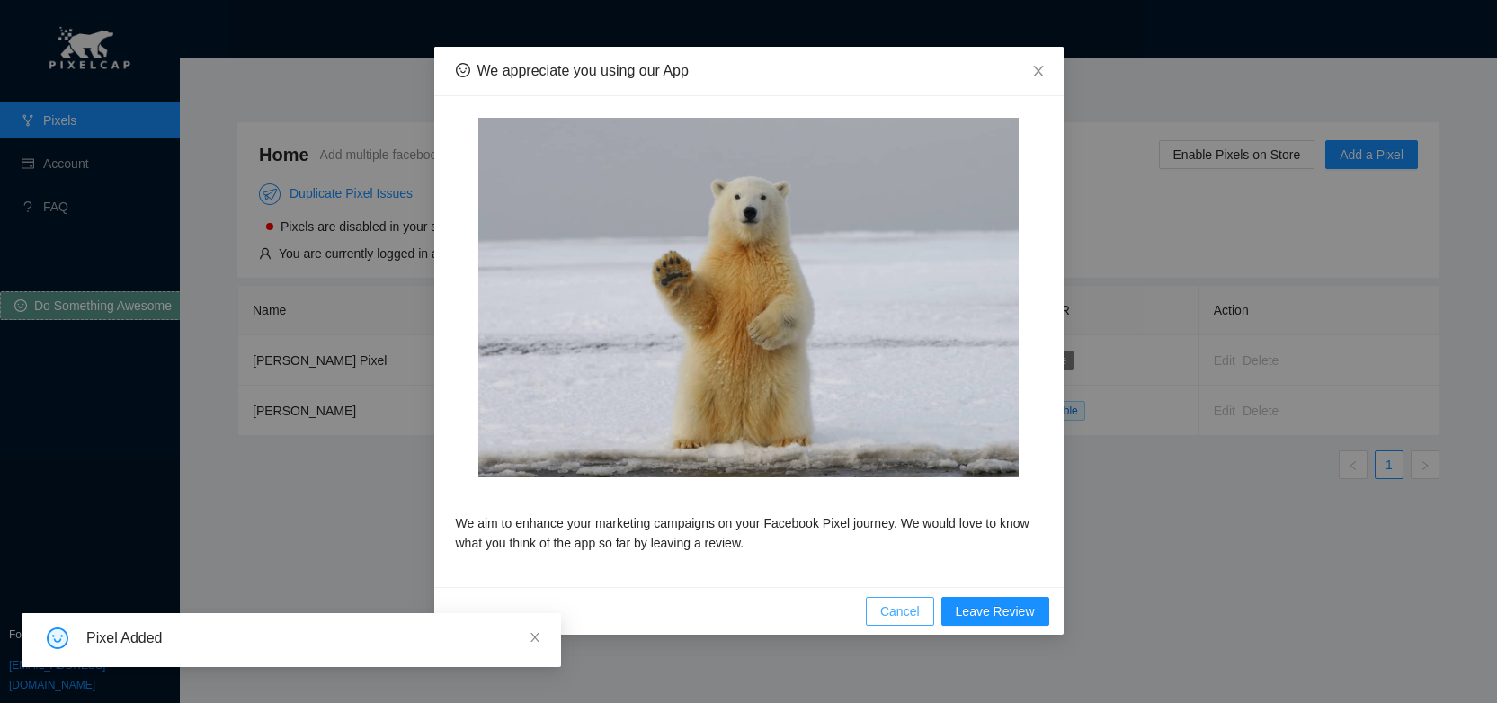
click at [902, 615] on span "Cancel" at bounding box center [900, 611] width 40 height 20
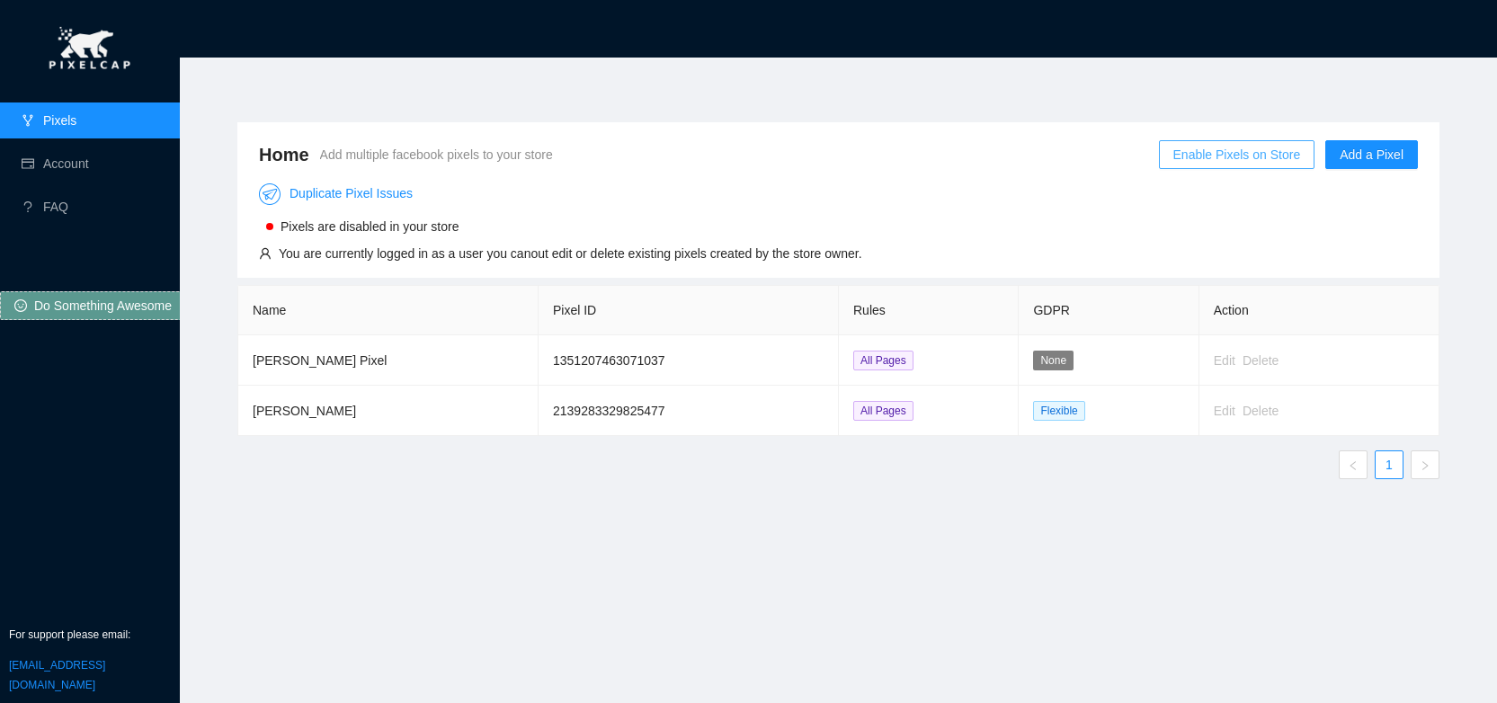
click at [1226, 160] on span "Enable Pixels on Store" at bounding box center [1237, 155] width 128 height 20
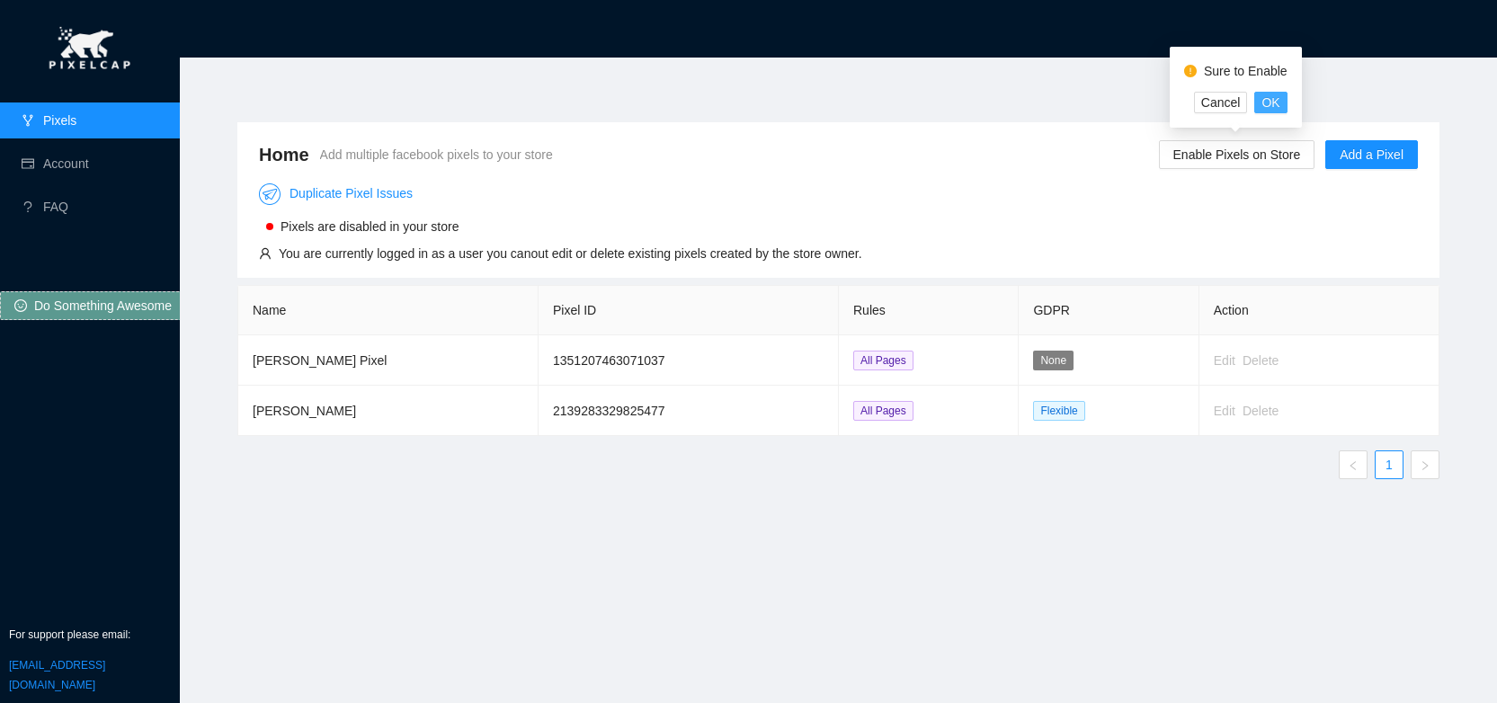
click at [1264, 102] on span "OK" at bounding box center [1270, 103] width 18 height 20
click at [576, 409] on td "2139283329825477" at bounding box center [688, 411] width 300 height 50
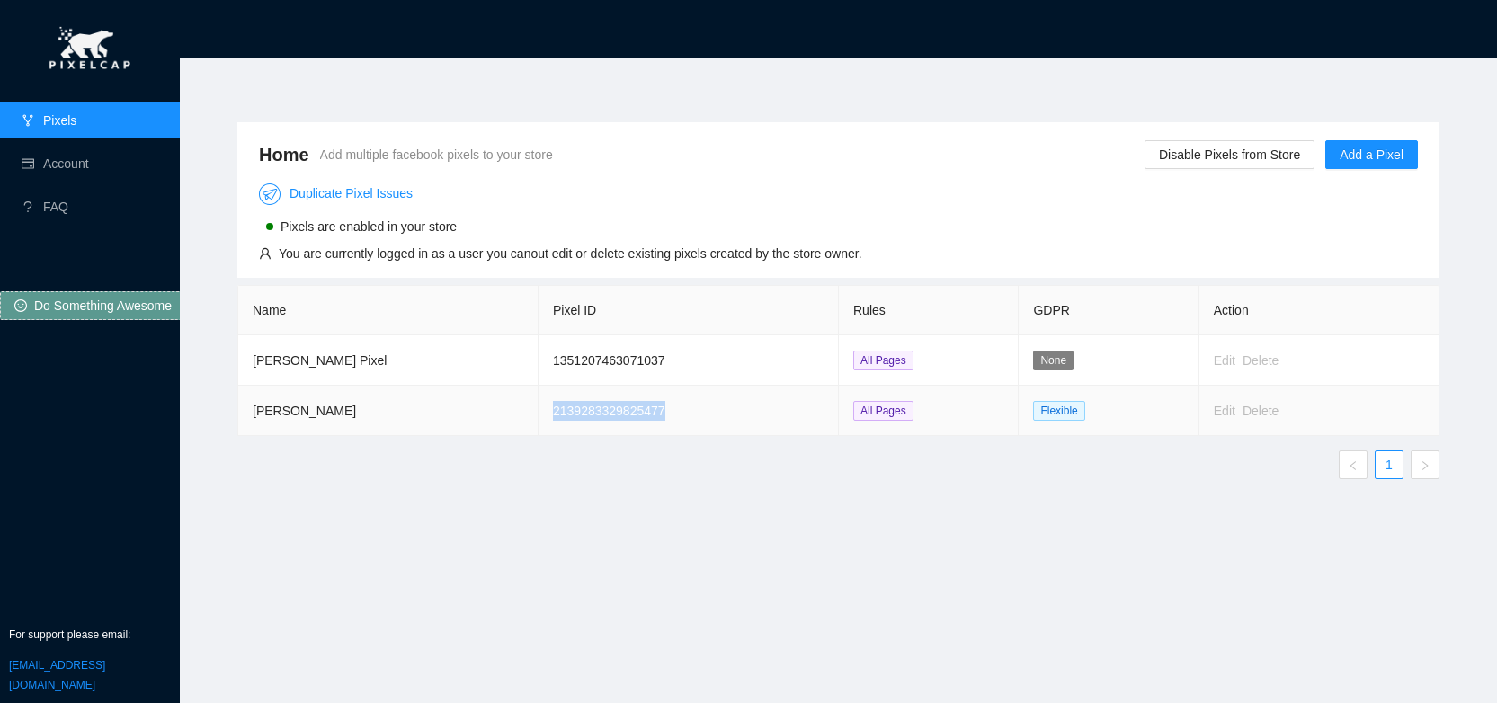
click at [576, 409] on td "2139283329825477" at bounding box center [688, 411] width 300 height 50
click at [645, 491] on div "Name Pixel ID Rules GDPR Action [PERSON_NAME] Pixel 1351207463071037 All Pages …" at bounding box center [838, 389] width 1202 height 209
click at [1268, 161] on span "Disable Pixels from Store" at bounding box center [1229, 155] width 141 height 20
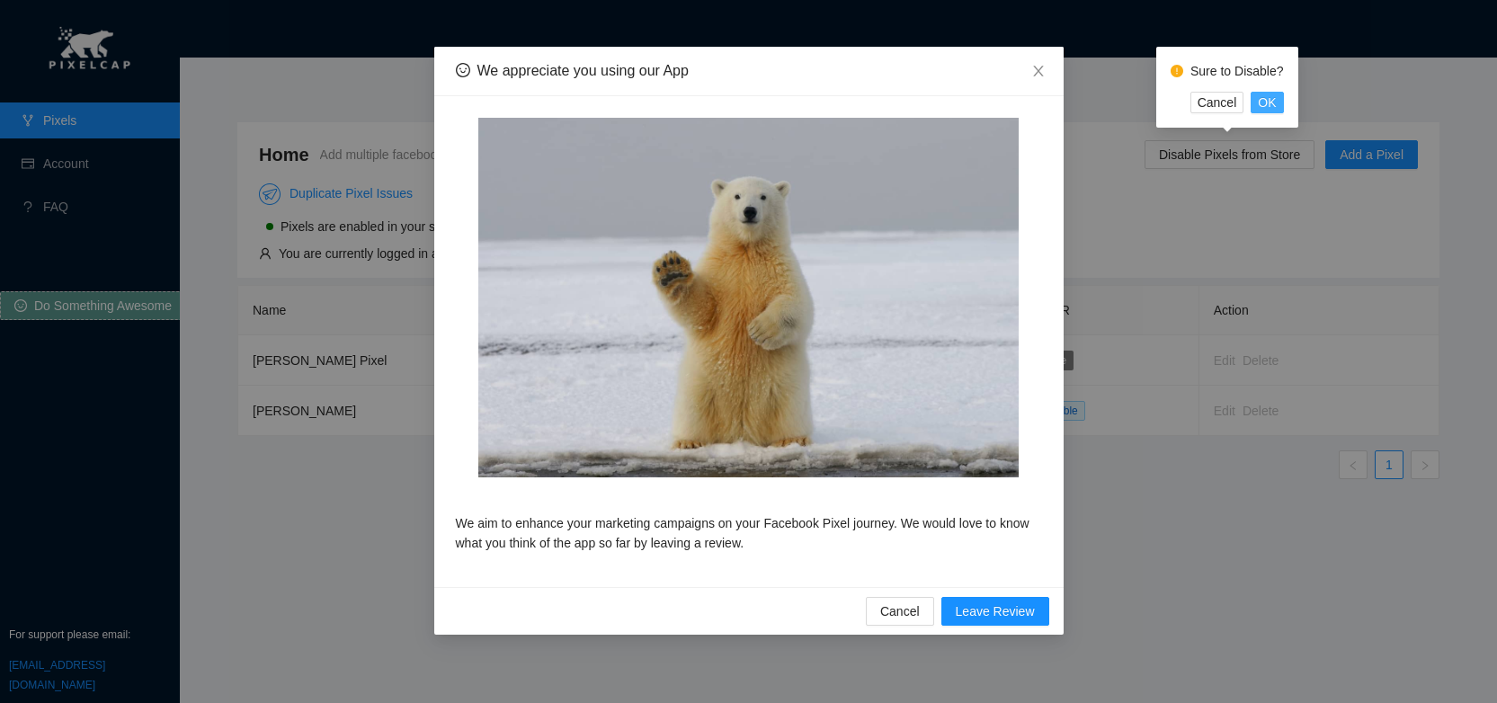
click at [1275, 102] on span "OK" at bounding box center [1267, 103] width 18 height 20
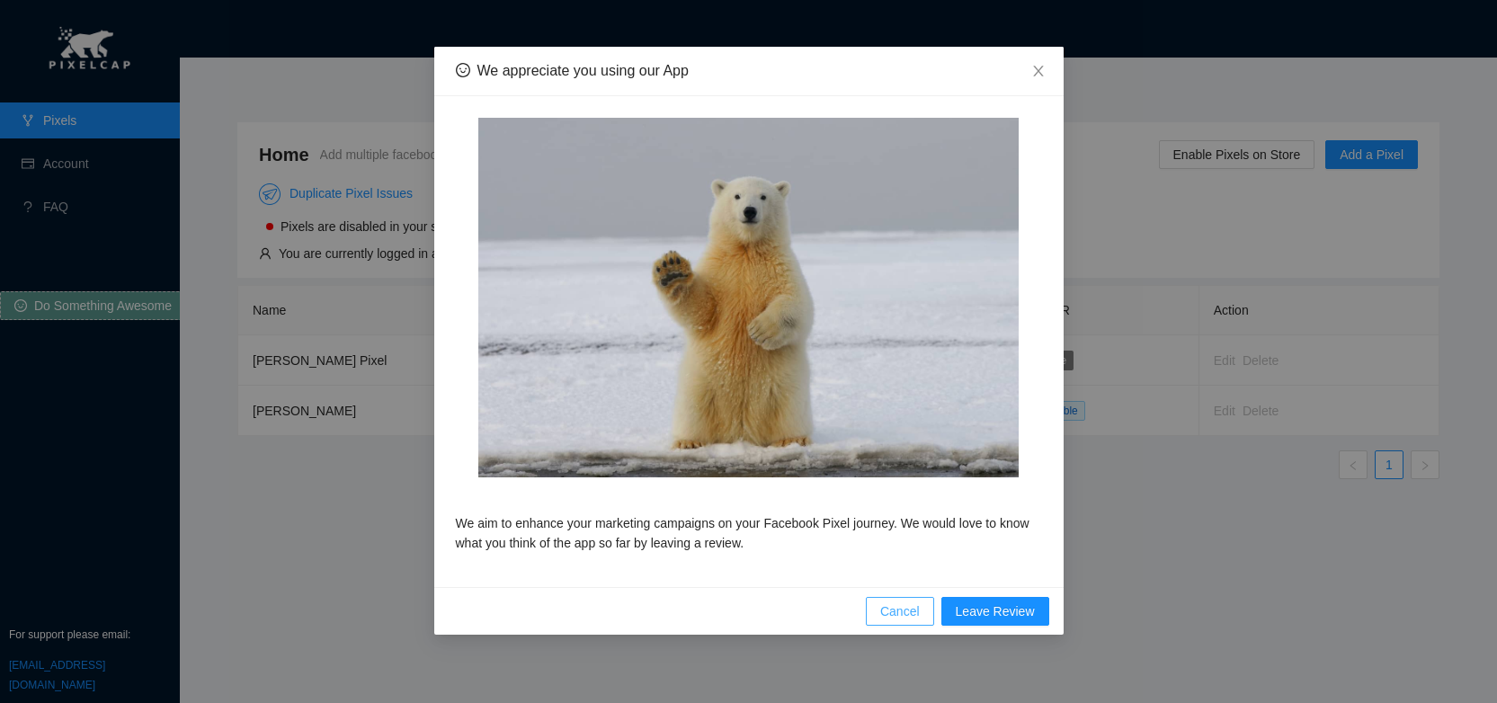
click at [901, 615] on span "Cancel" at bounding box center [900, 611] width 40 height 20
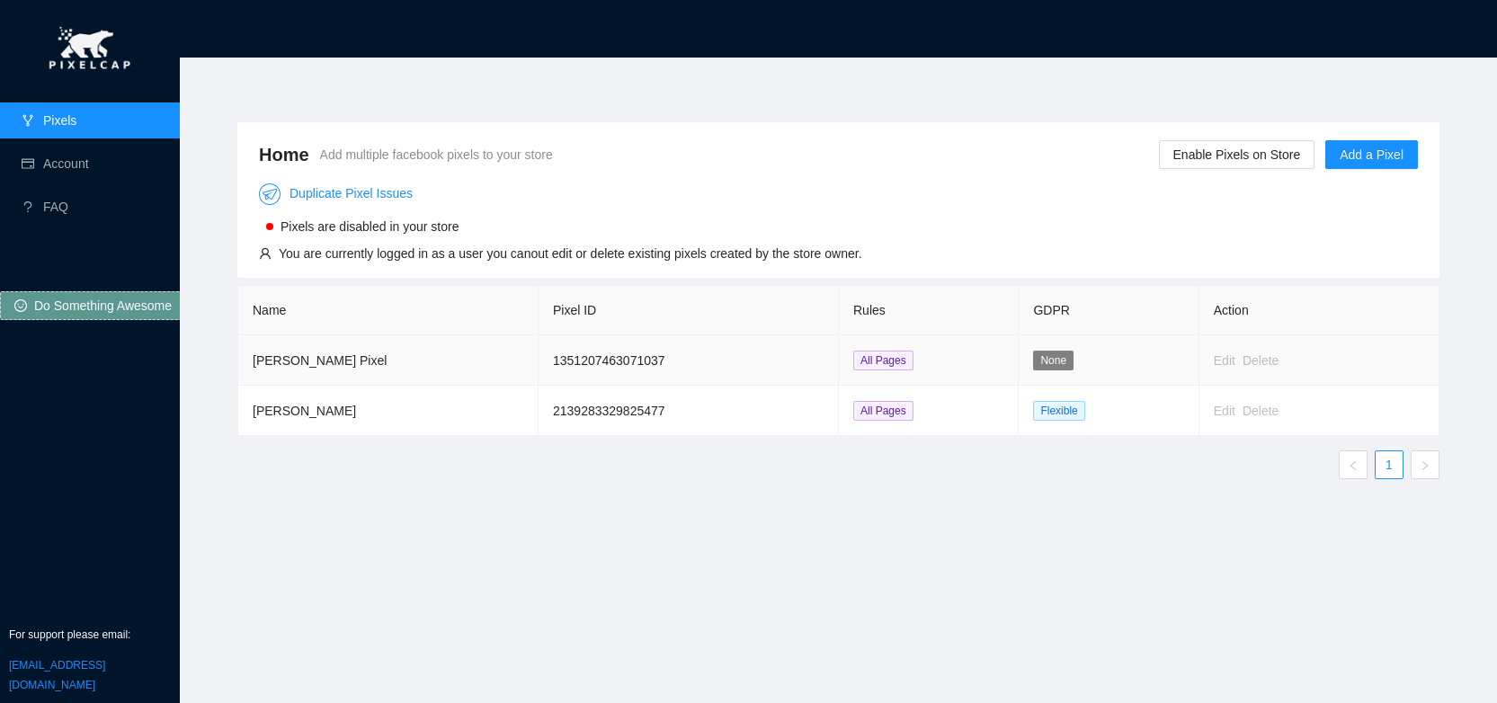
click at [1000, 362] on td "All Pages" at bounding box center [929, 360] width 180 height 50
click at [1195, 145] on span "Enable Pixels on Store" at bounding box center [1237, 155] width 128 height 20
click at [1271, 102] on span "OK" at bounding box center [1270, 103] width 18 height 20
click at [371, 194] on link "Duplicate Pixel Issues" at bounding box center [336, 193] width 154 height 14
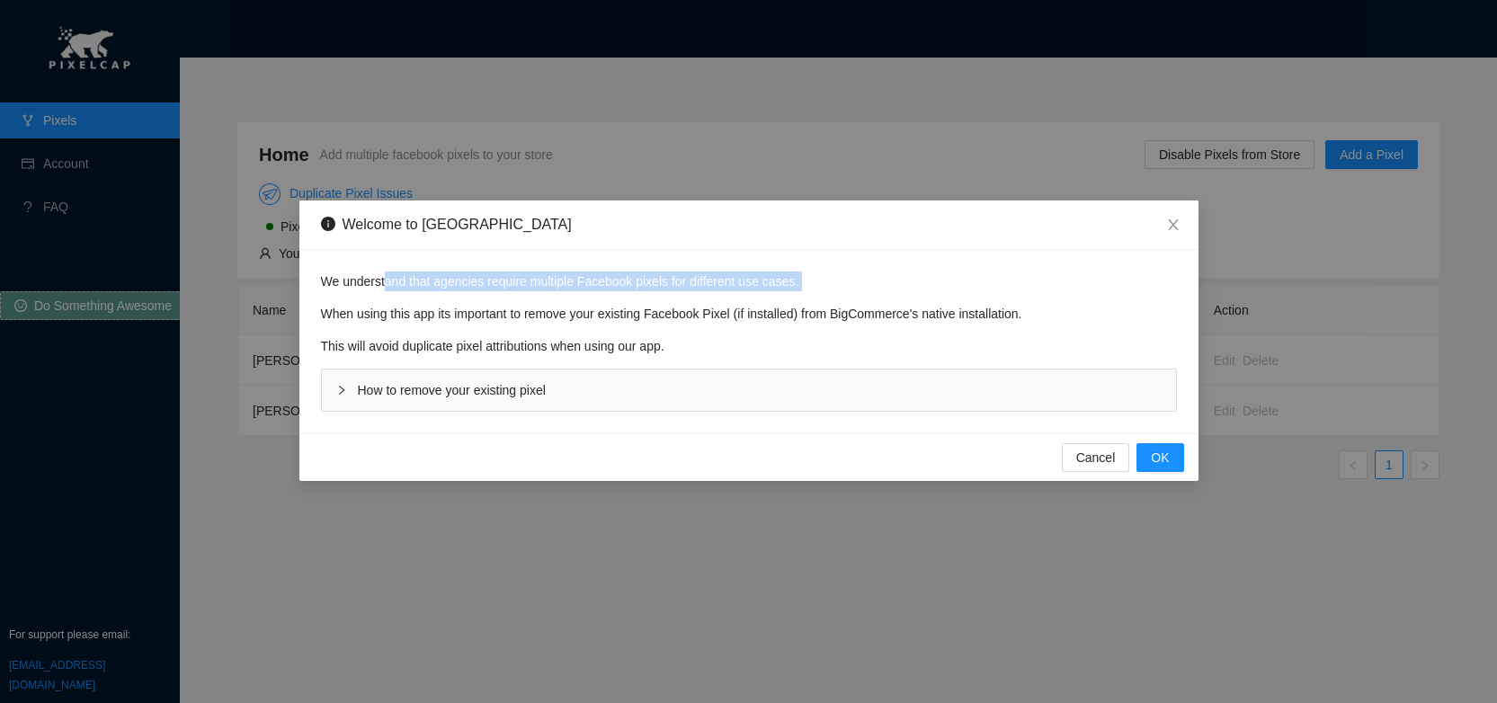
drag, startPoint x: 387, startPoint y: 282, endPoint x: 875, endPoint y: 305, distance: 487.7
click at [951, 300] on div "We understand that agencies require multiple Facebook pixels for different use …" at bounding box center [748, 341] width 899 height 183
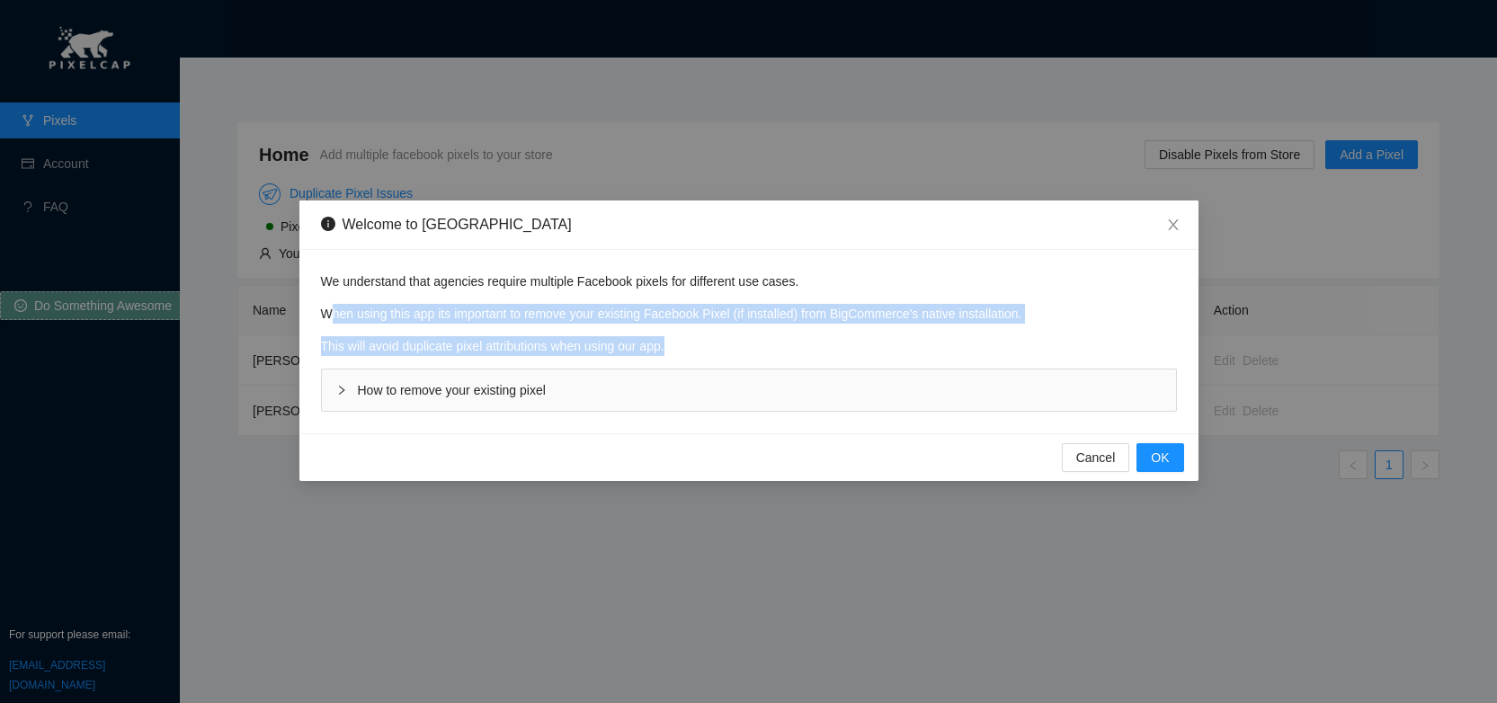
drag, startPoint x: 330, startPoint y: 317, endPoint x: 794, endPoint y: 338, distance: 464.3
click at [794, 338] on div "We understand that agencies require multiple Facebook pixels for different use …" at bounding box center [748, 341] width 899 height 183
click at [792, 339] on p "This will avoid duplicate pixel attributions when using our app." at bounding box center [749, 346] width 856 height 20
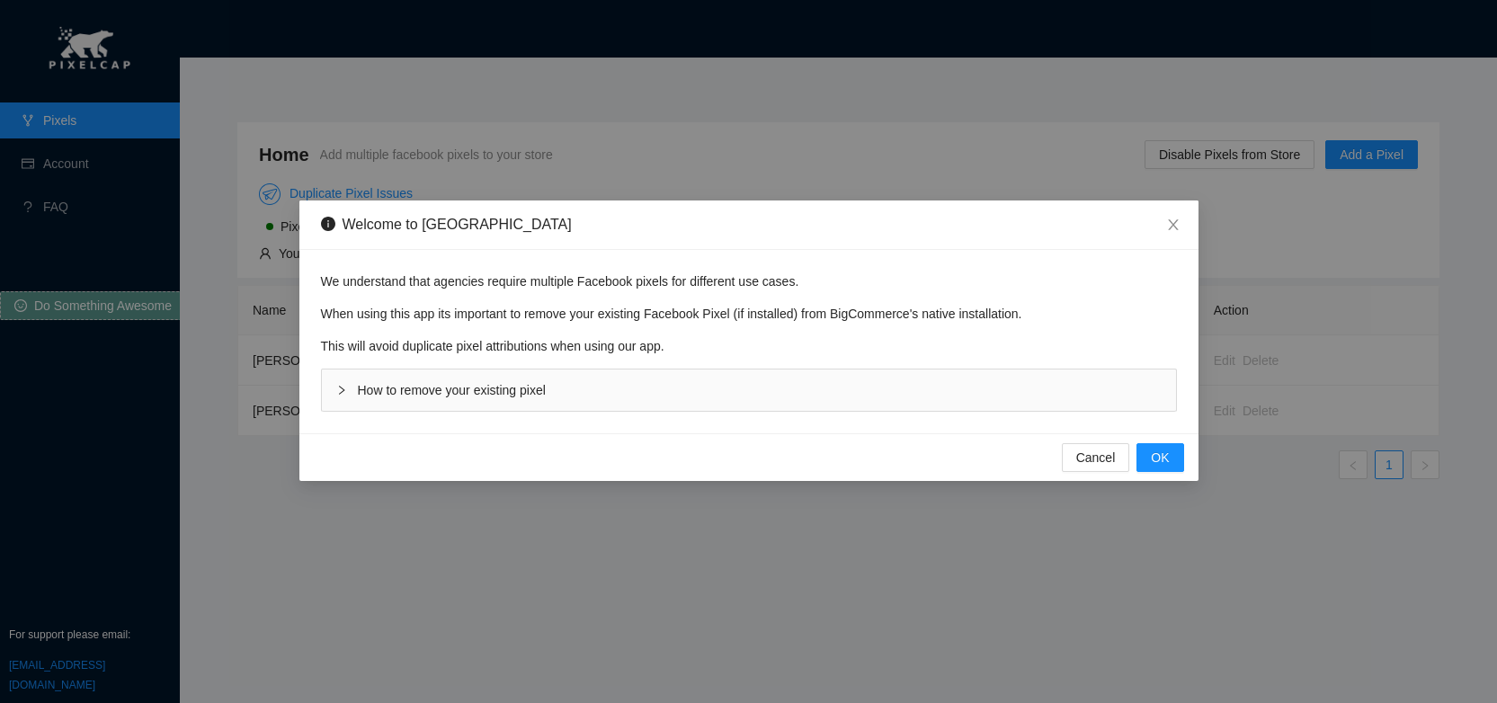
click at [574, 398] on div "How to remove your existing pixel" at bounding box center [749, 389] width 854 height 41
click at [529, 391] on span "How to remove your existing pixel" at bounding box center [452, 390] width 188 height 14
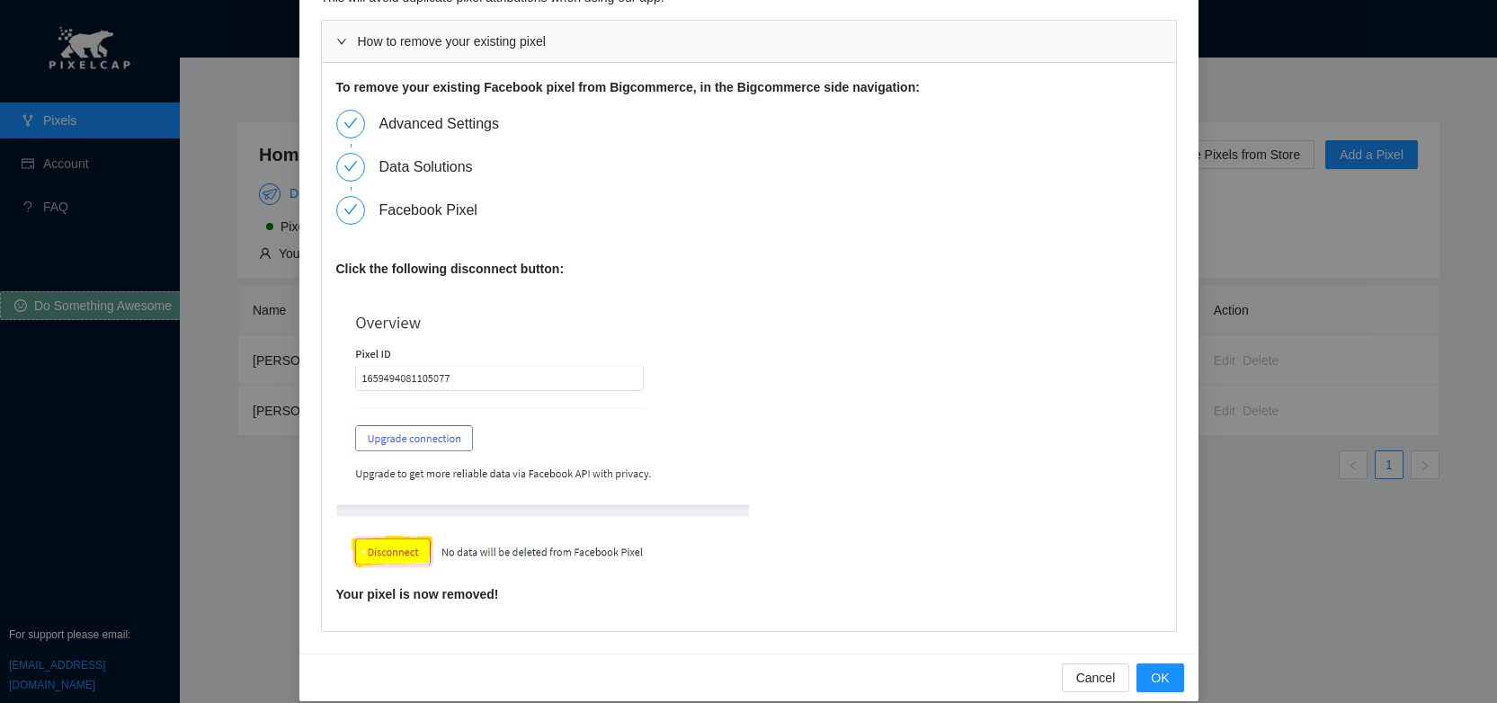
scroll to position [168, 0]
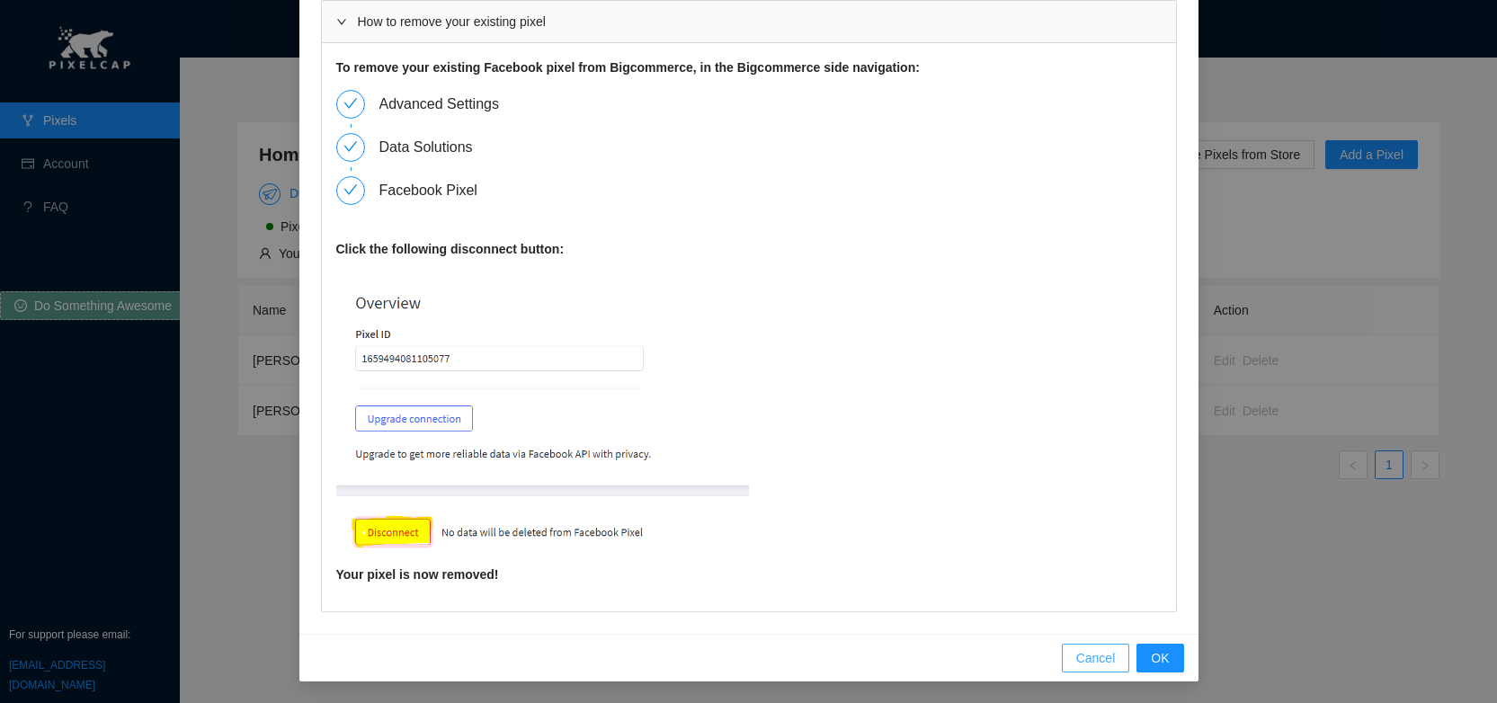
click at [1079, 655] on span "Cancel" at bounding box center [1096, 658] width 40 height 20
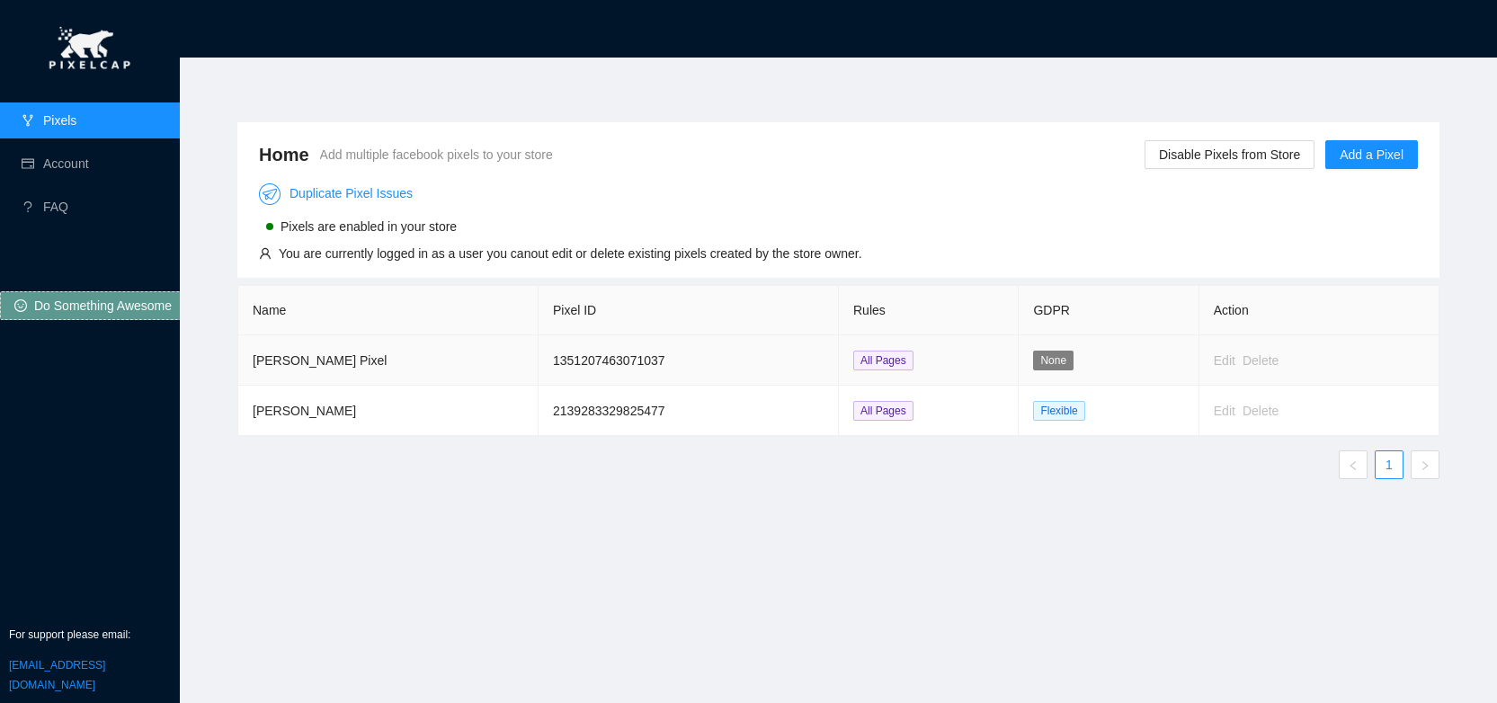
drag, startPoint x: 1074, startPoint y: 489, endPoint x: 1189, endPoint y: 361, distance: 171.8
click at [1074, 489] on div "Name Pixel ID Rules GDPR Action [PERSON_NAME] Pixel 1351207463071037 All Pages …" at bounding box center [838, 389] width 1202 height 209
click at [1361, 151] on span "Add a Pixel" at bounding box center [1371, 155] width 64 height 20
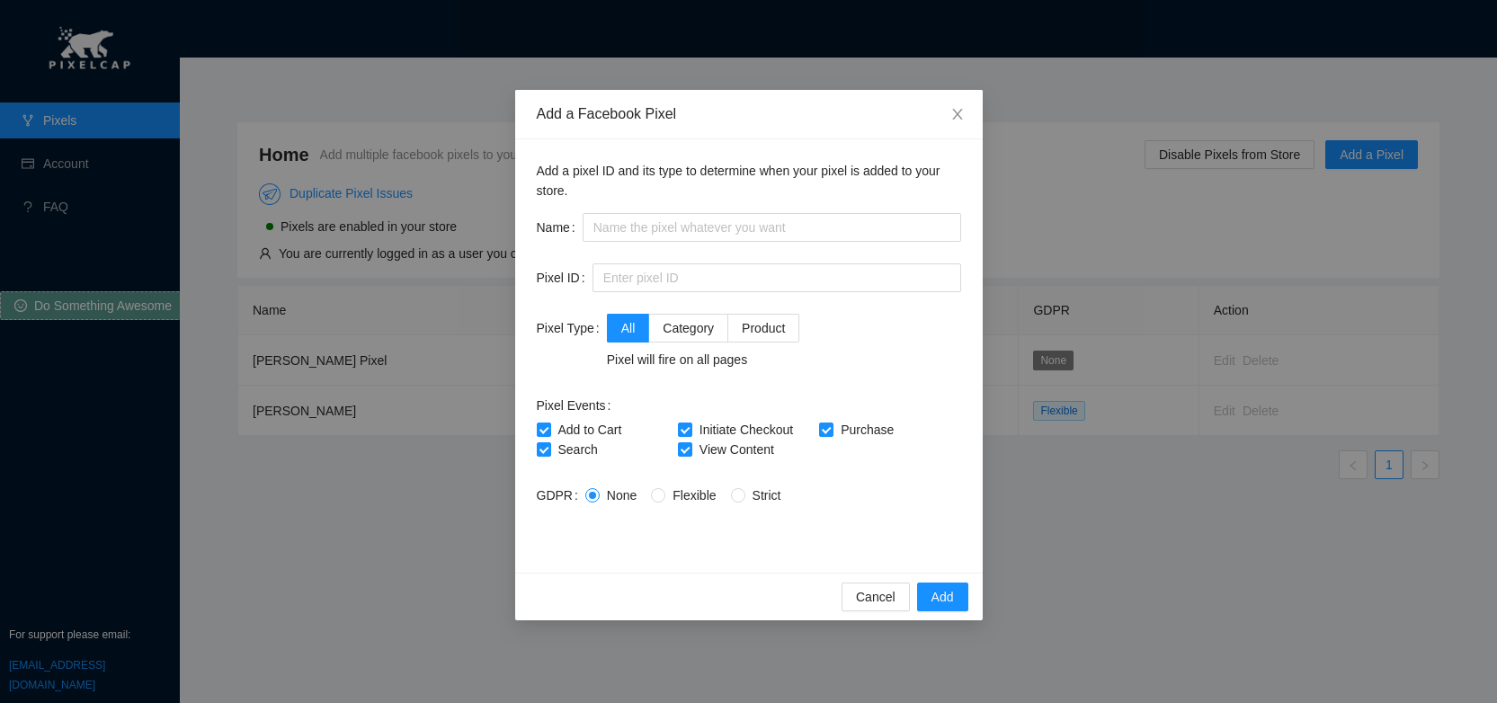
click at [717, 131] on div "Add a Facebook Pixel" at bounding box center [748, 114] width 467 height 49
click at [962, 121] on icon "close" at bounding box center [957, 114] width 14 height 14
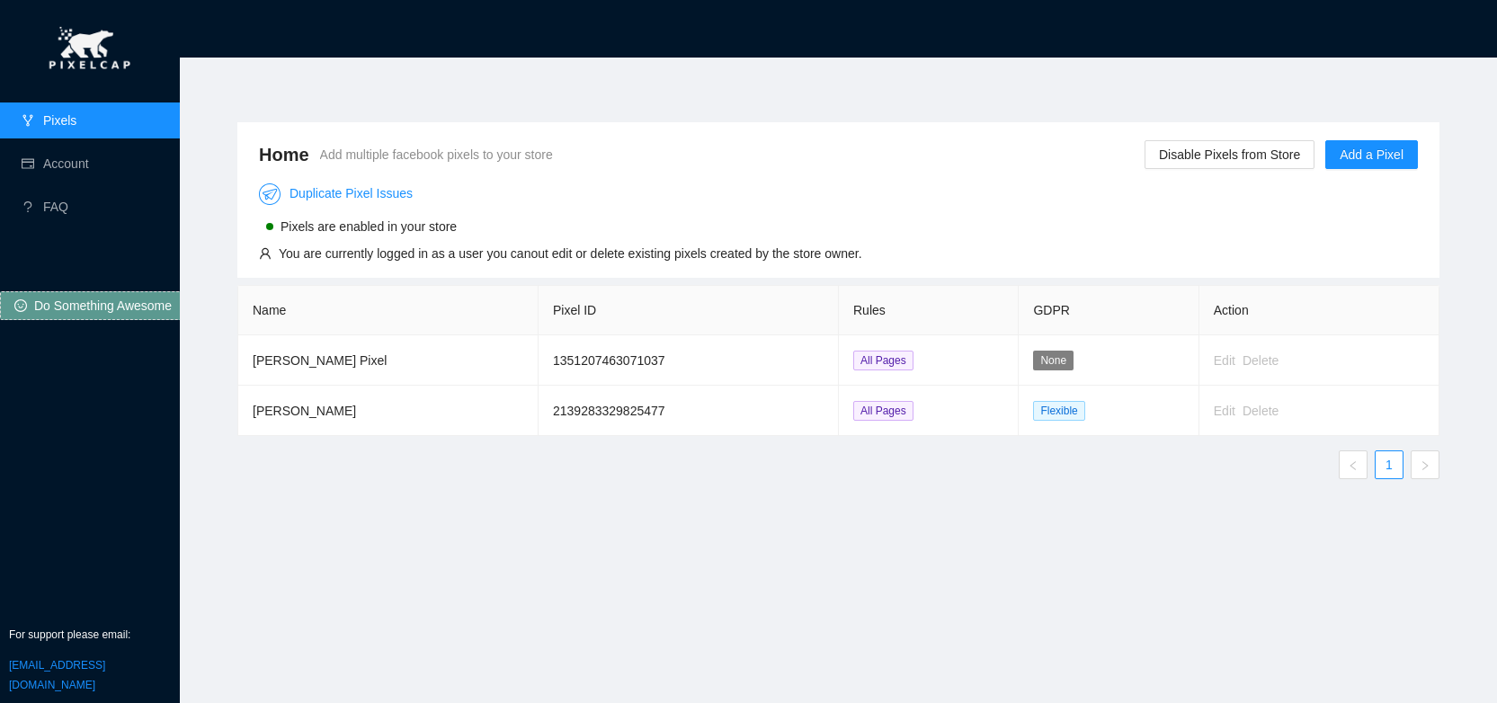
click at [645, 529] on div "Home Add multiple facebook pixels to your store Disable Pixels from Store Add a…" at bounding box center [838, 370] width 1245 height 538
